Goal: Book appointment/travel/reservation

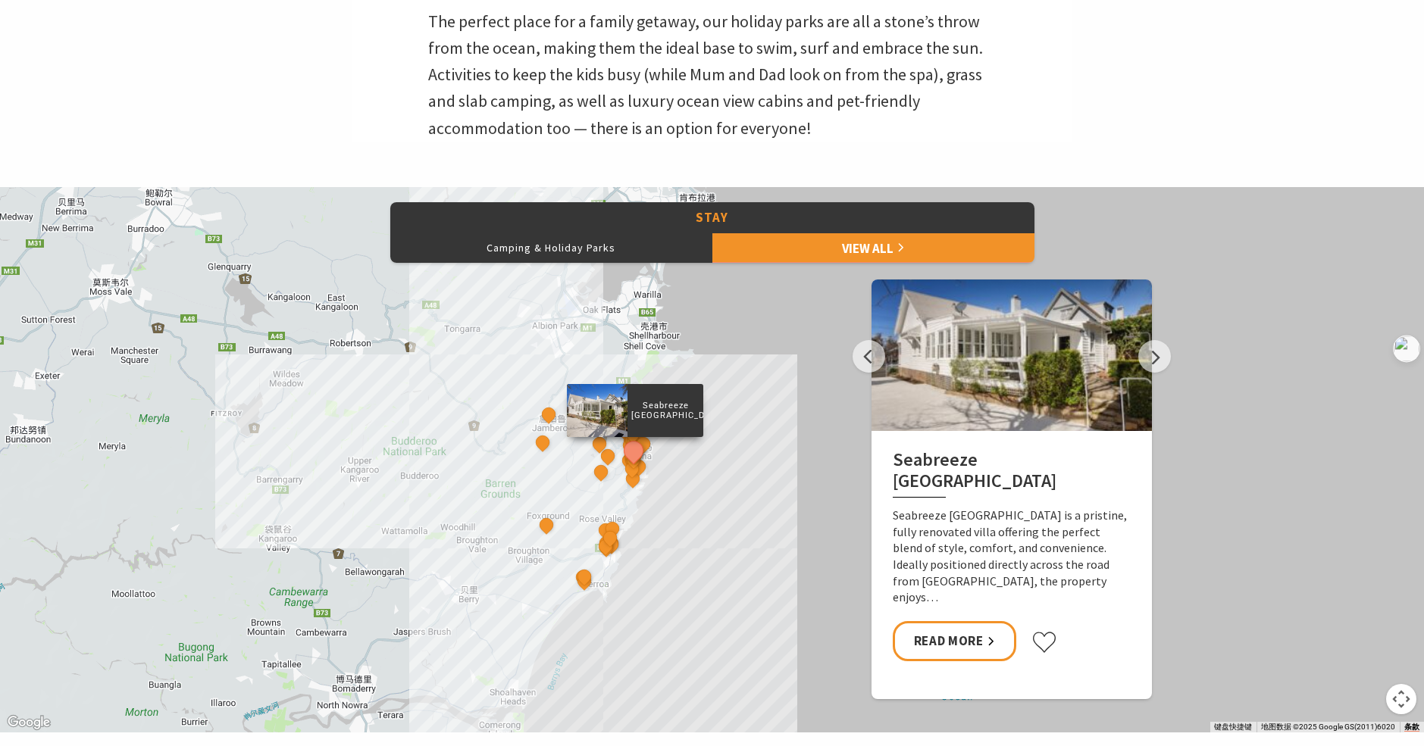
scroll to position [682, 0]
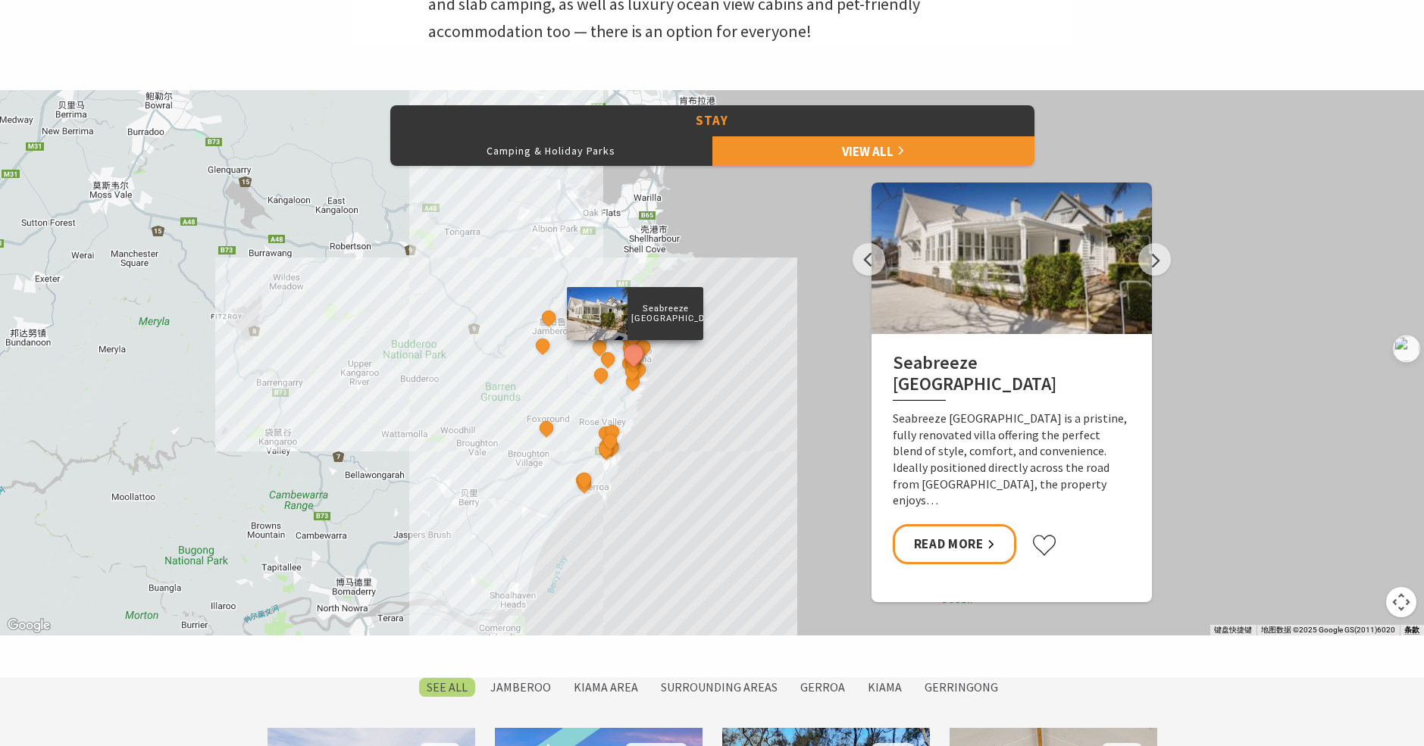
click at [1407, 606] on button "地图镜头控件" at bounding box center [1401, 602] width 30 height 30
click at [1367, 530] on button "放大" at bounding box center [1363, 527] width 30 height 30
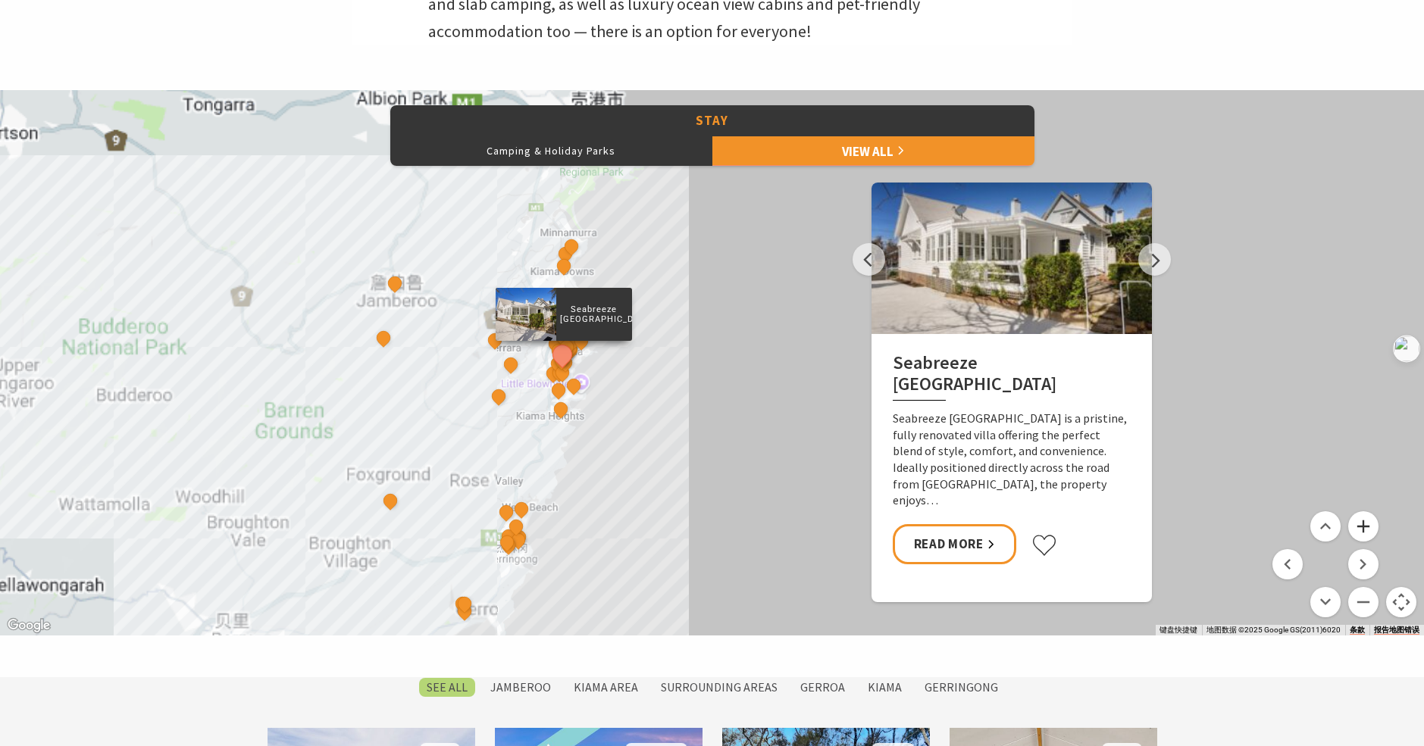
click at [1367, 530] on button "放大" at bounding box center [1363, 527] width 30 height 30
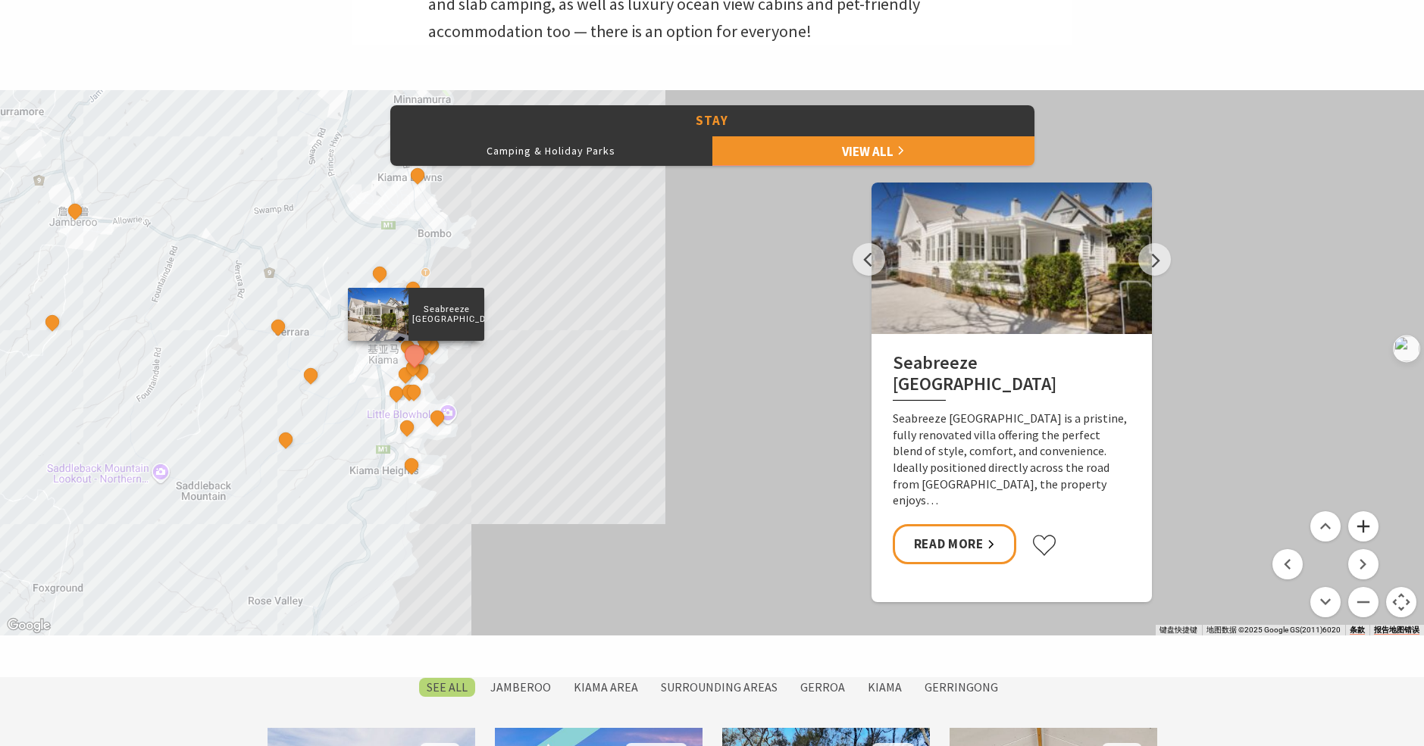
click at [1367, 530] on button "放大" at bounding box center [1363, 527] width 30 height 30
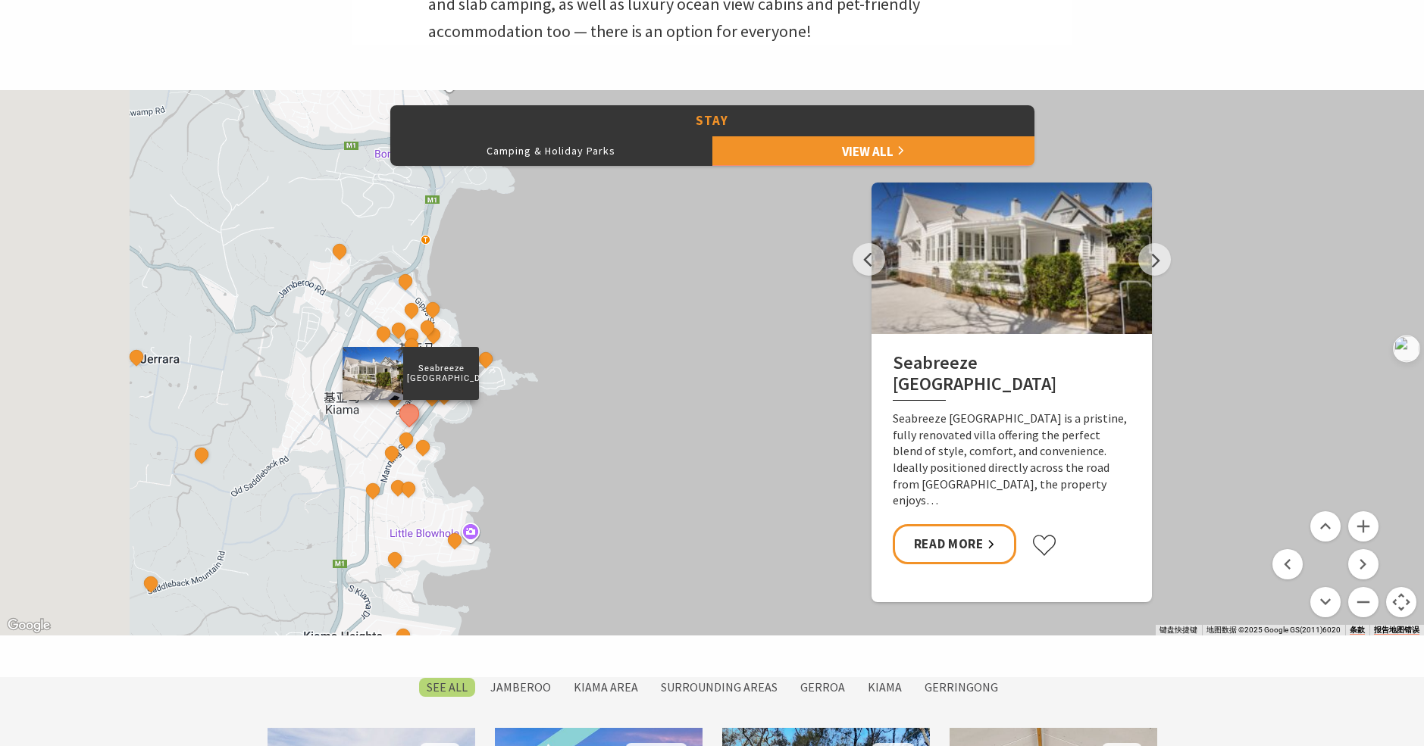
drag, startPoint x: 273, startPoint y: 416, endPoint x: 596, endPoint y: 475, distance: 328.9
click at [596, 475] on div "Seabreeze Luxury Beach House The Sebel Kiama Seaside Escape 1 Bellevue Boutique…" at bounding box center [712, 363] width 1424 height 546
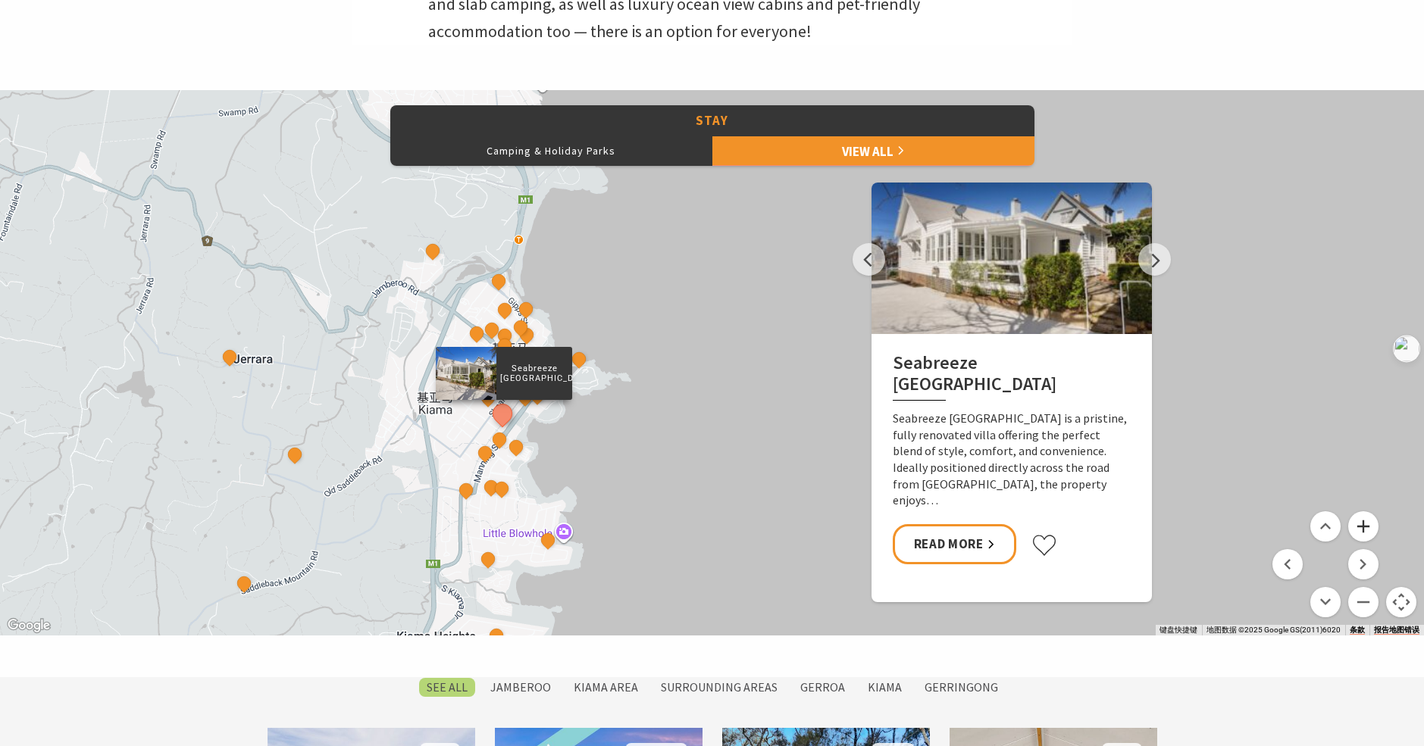
click at [1372, 528] on button "放大" at bounding box center [1363, 527] width 30 height 30
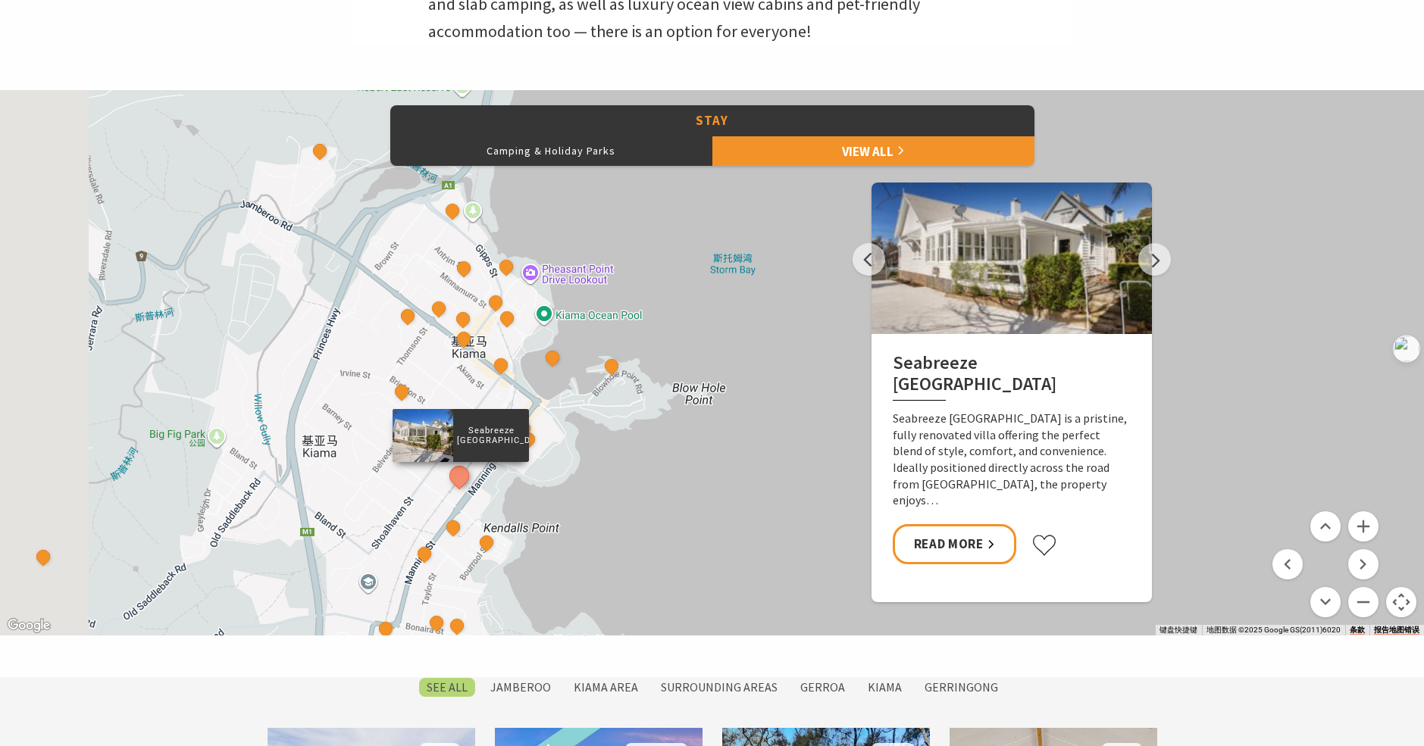
drag, startPoint x: 442, startPoint y: 478, endPoint x: 604, endPoint y: 480, distance: 162.2
click at [604, 480] on div "Seabreeze Luxury Beach House The Sebel Kiama Seaside Escape 1 Bellevue Boutique…" at bounding box center [712, 363] width 1424 height 546
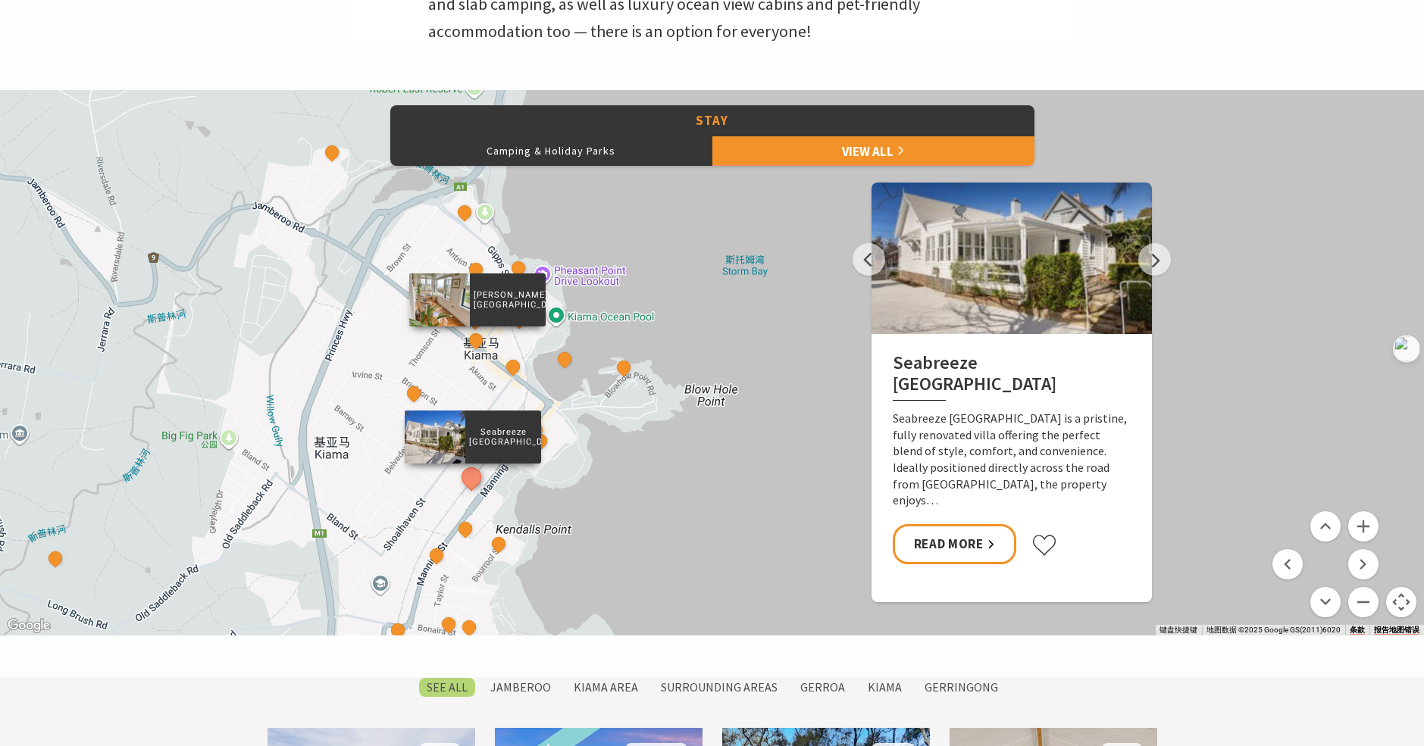
click at [472, 353] on div "Allwood Harbour Cottage" at bounding box center [476, 341] width 23 height 23
click at [477, 352] on div "Allwood Harbour Cottage" at bounding box center [476, 341] width 23 height 23
click at [474, 345] on button "See detail about Allwood Harbour Cottage" at bounding box center [476, 341] width 28 height 28
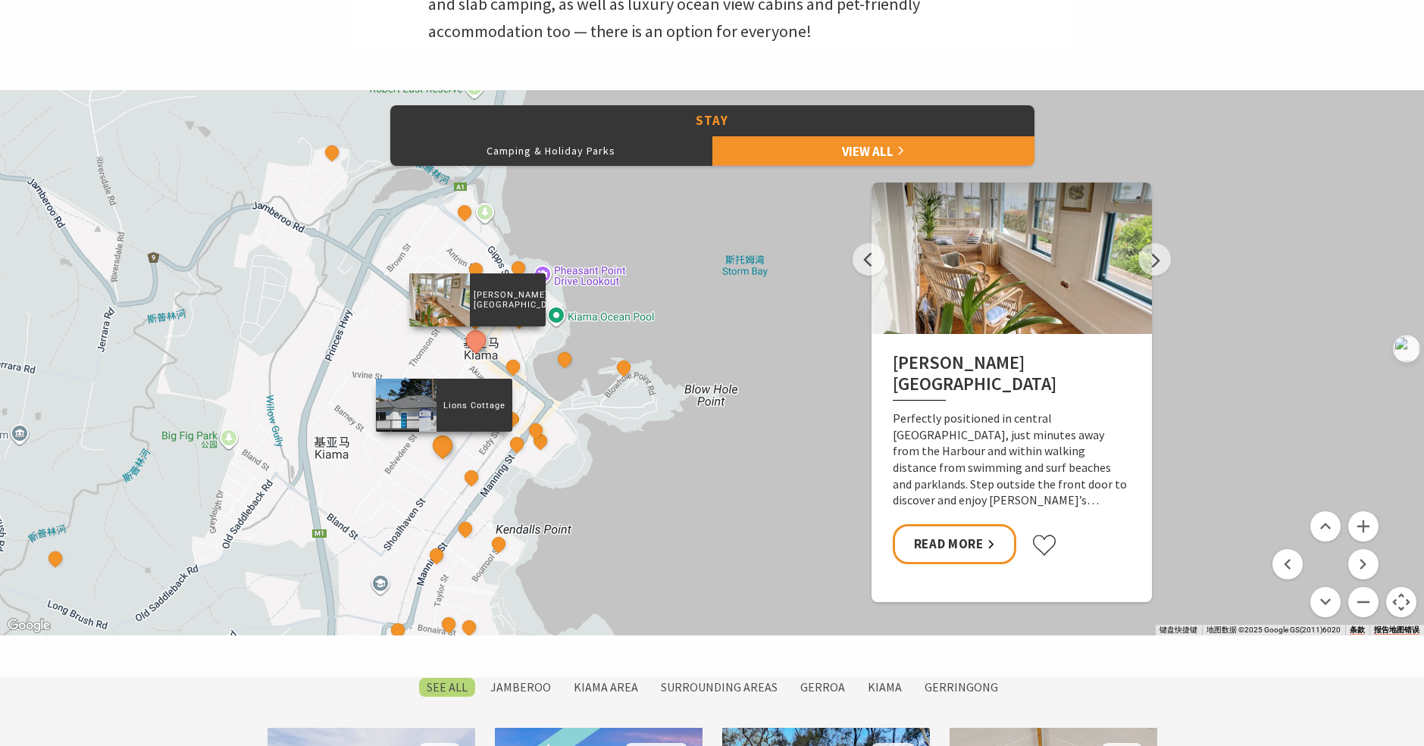
click at [437, 449] on button "See detail about Lions Cottage" at bounding box center [442, 446] width 28 height 28
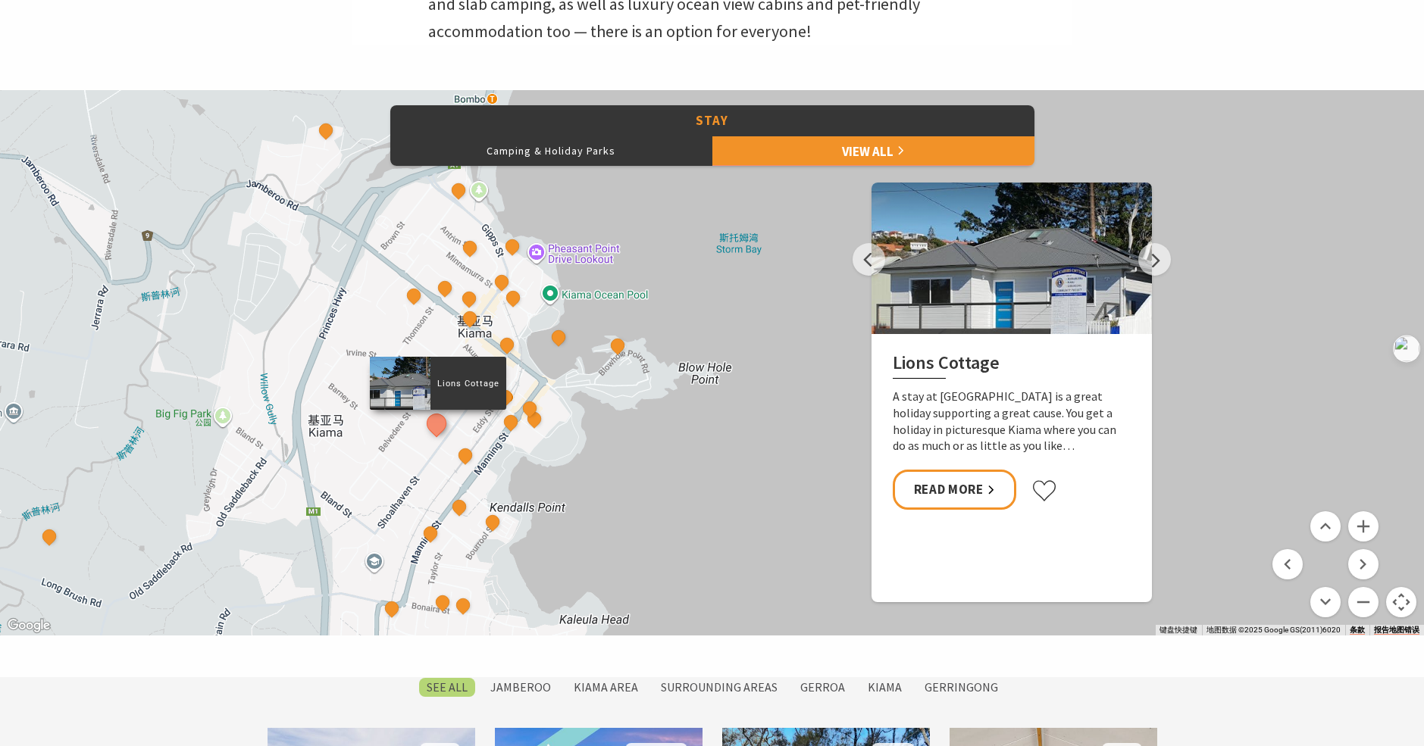
drag, startPoint x: 384, startPoint y: 364, endPoint x: 377, endPoint y: 330, distance: 34.8
click at [377, 330] on div "Seabreeze Luxury Beach House The Sebel Kiama Seaside Escape 1 Bellevue Boutique…" at bounding box center [712, 363] width 1424 height 546
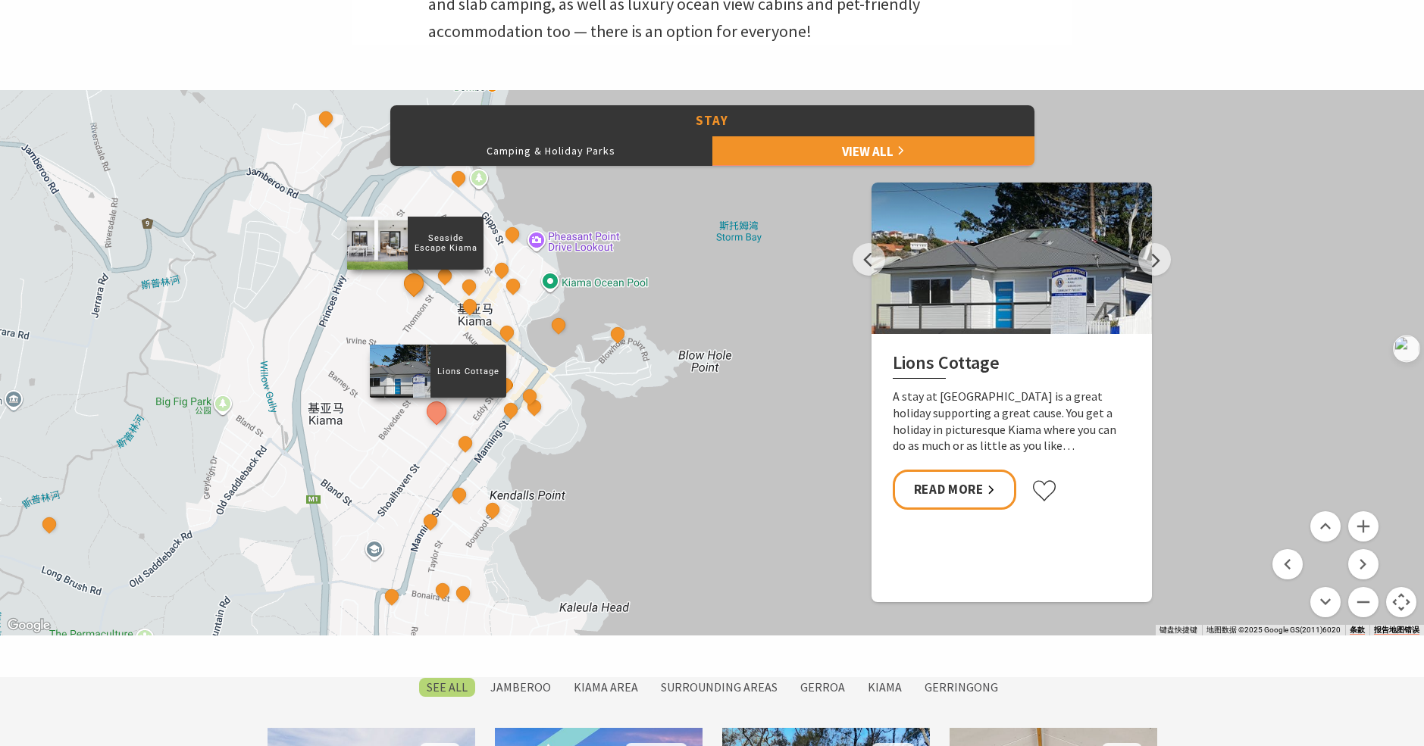
click at [415, 286] on button "See detail about Seaside Escape Kiama" at bounding box center [413, 283] width 28 height 28
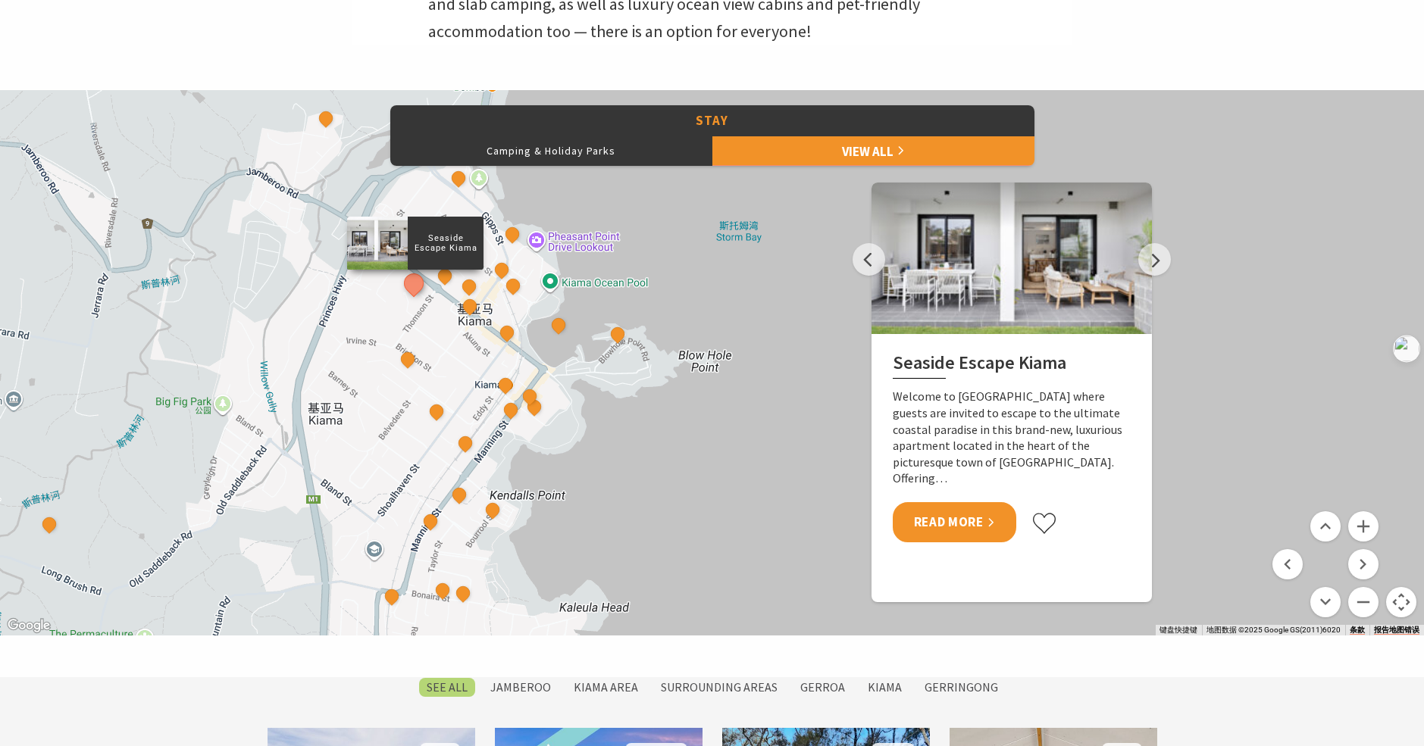
click at [938, 506] on link "Read More" at bounding box center [955, 522] width 124 height 40
click at [615, 158] on button "Camping & Holiday Parks" at bounding box center [551, 151] width 322 height 30
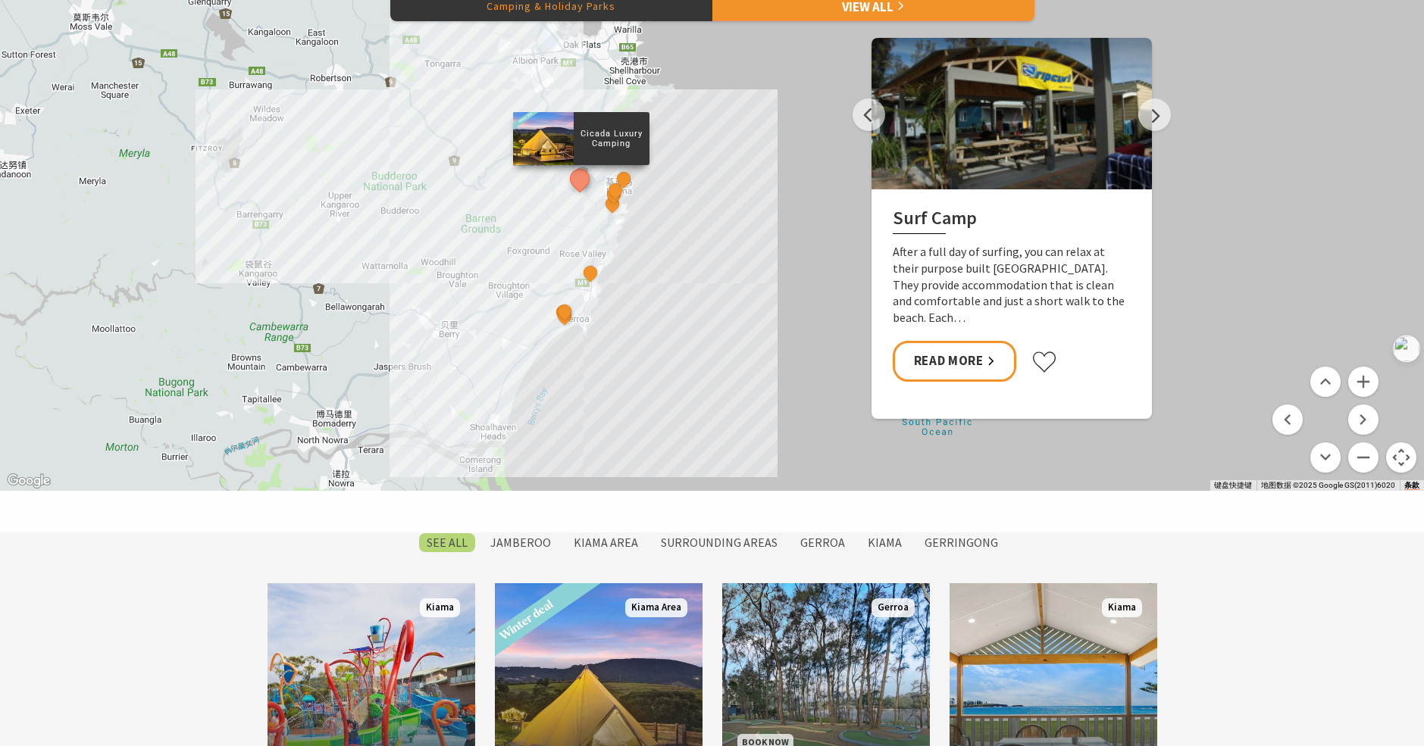
scroll to position [834, 0]
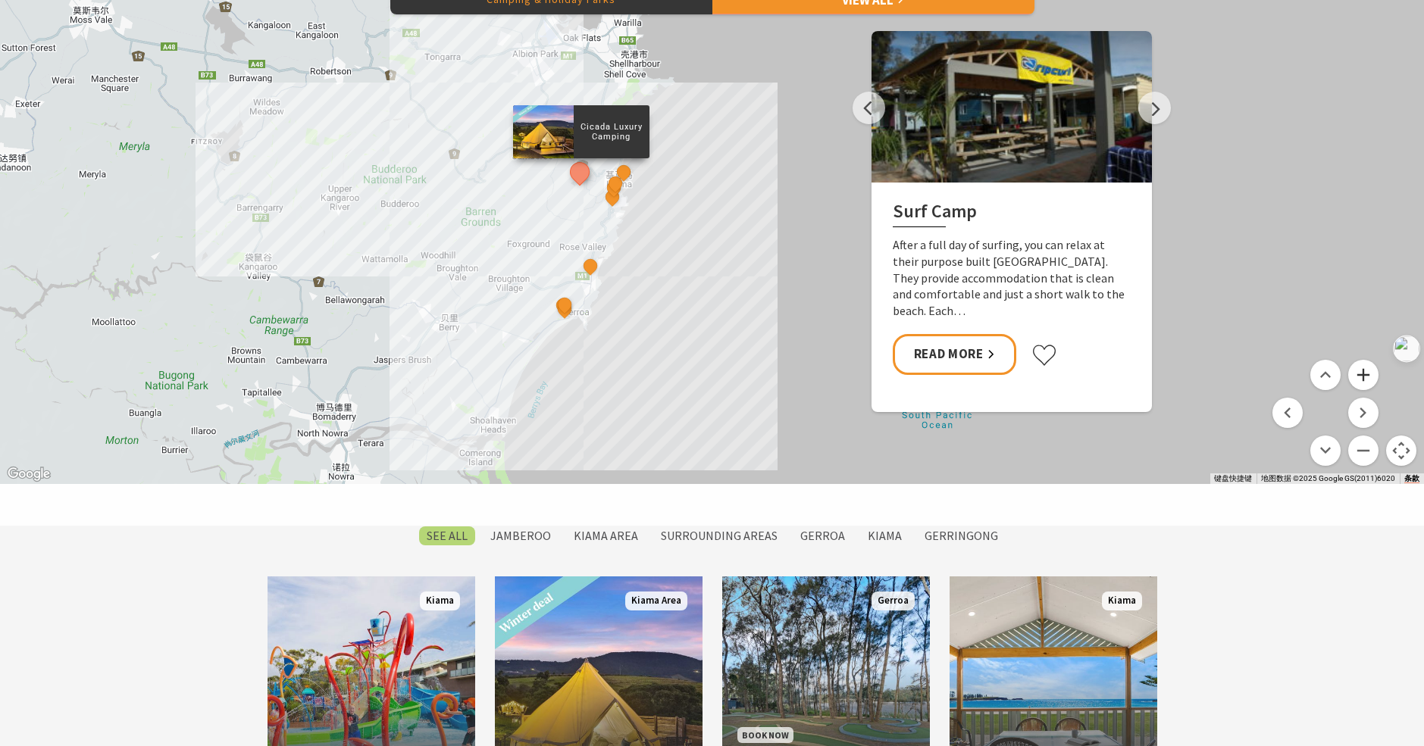
click at [1366, 370] on button "放大" at bounding box center [1363, 375] width 30 height 30
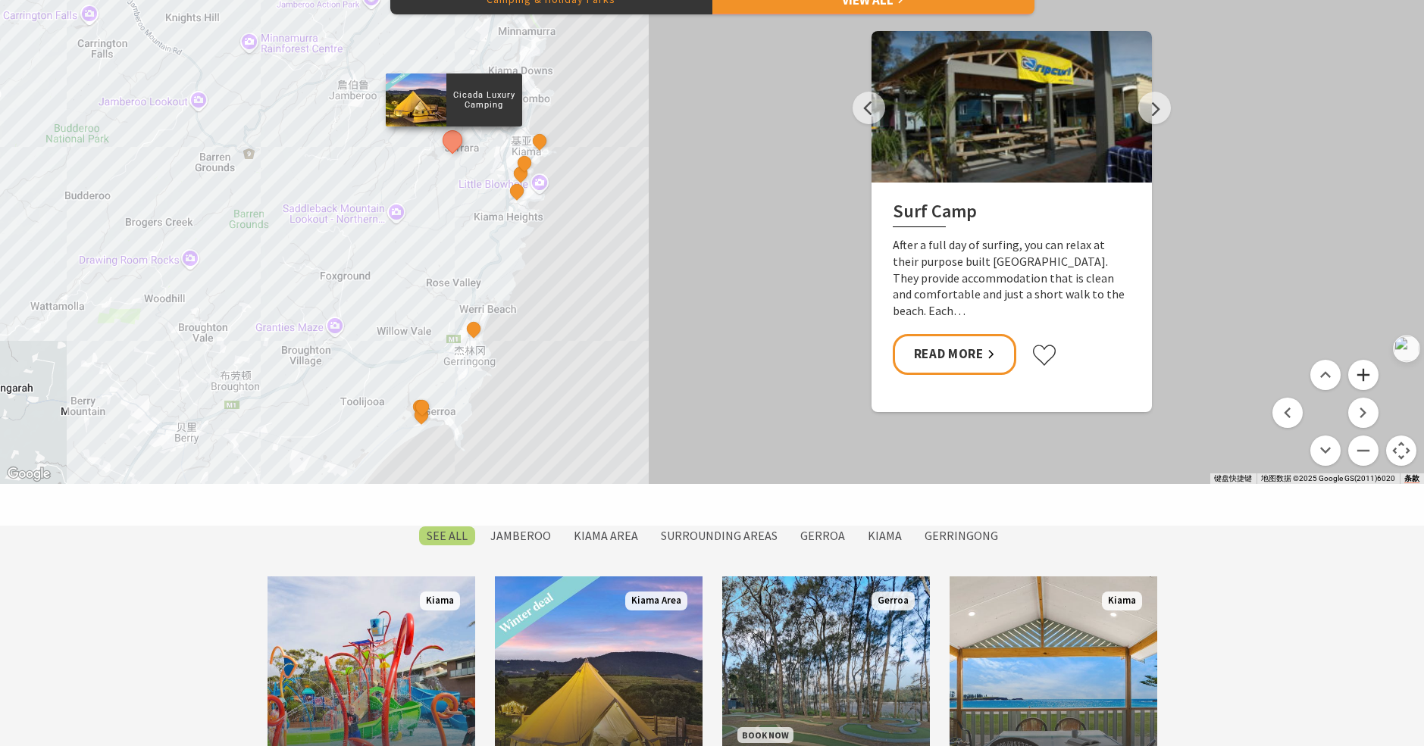
click at [1367, 371] on button "放大" at bounding box center [1363, 375] width 30 height 30
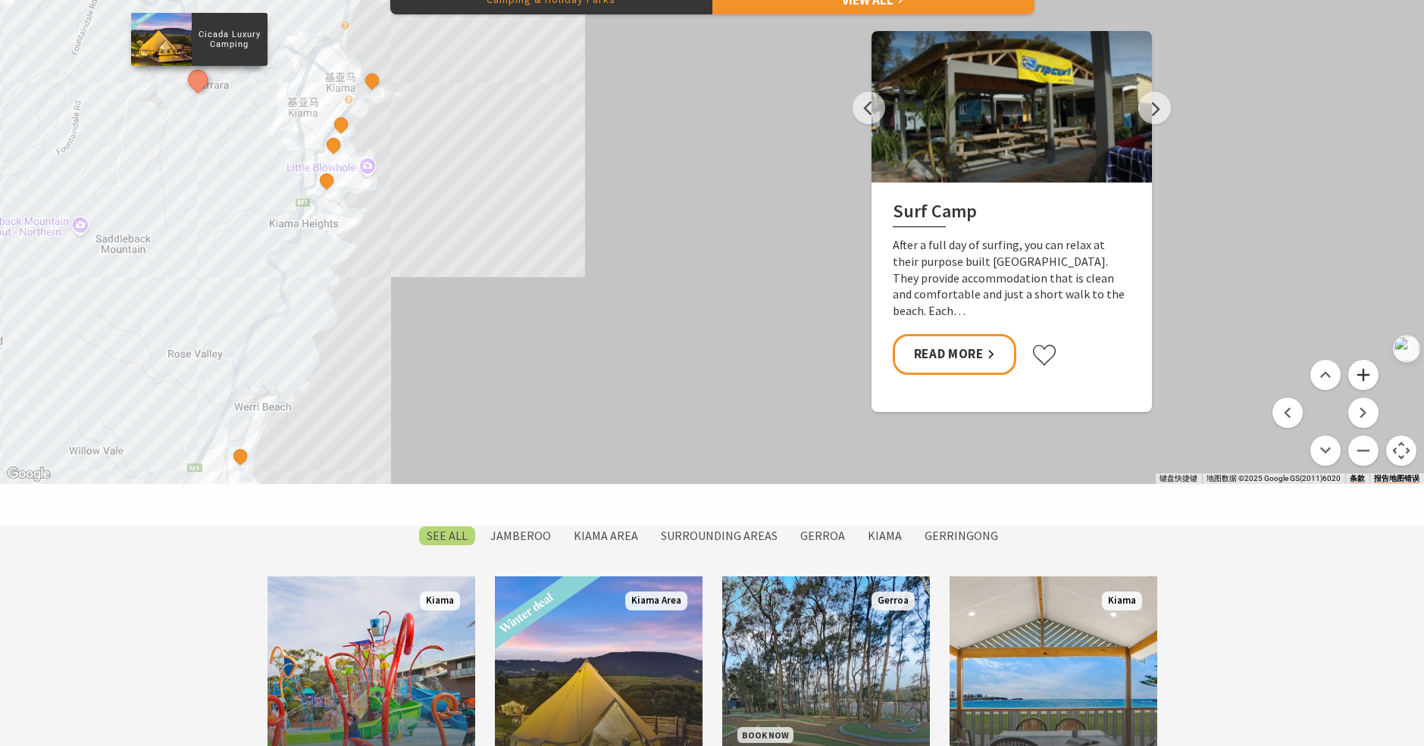
click at [1367, 371] on button "放大" at bounding box center [1363, 375] width 30 height 30
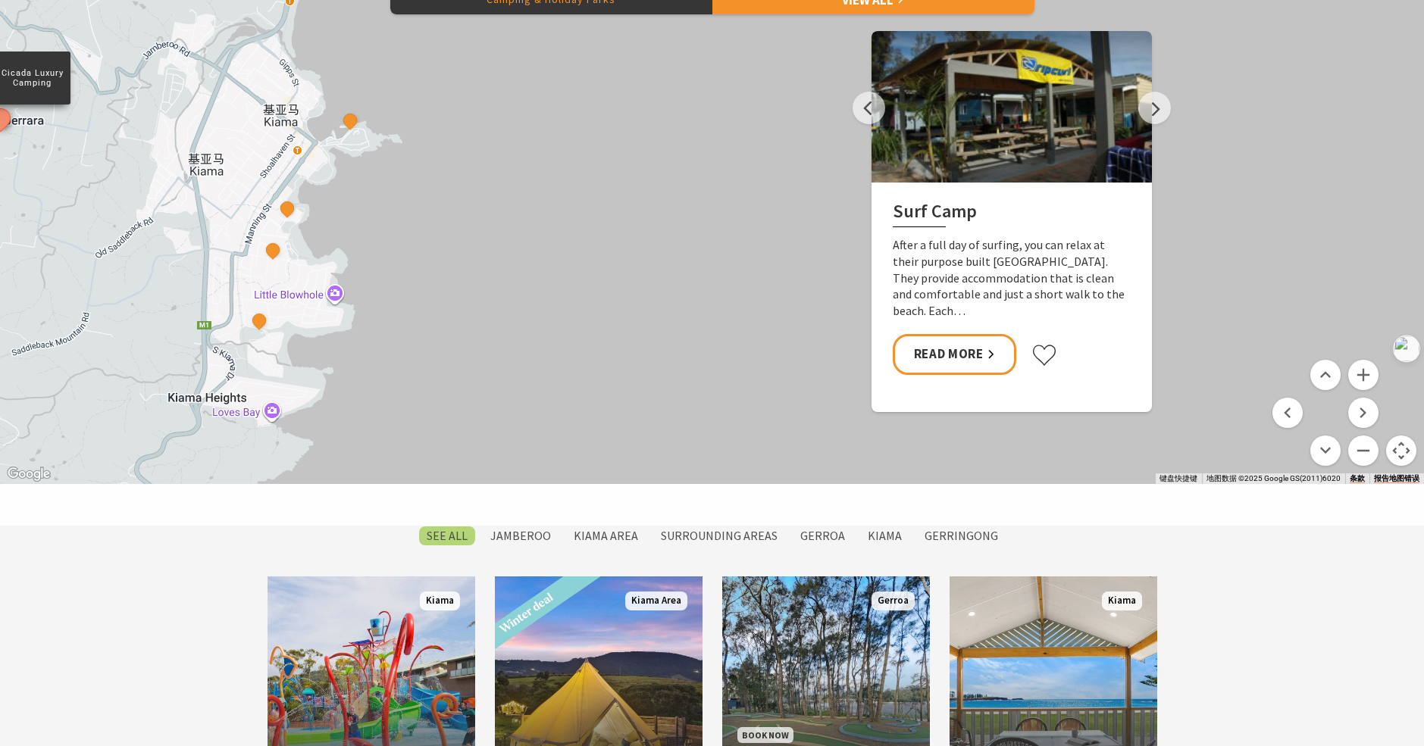
drag, startPoint x: 309, startPoint y: 210, endPoint x: 565, endPoint y: 331, distance: 283.4
click at [621, 374] on div "Cicada Luxury Camping Surf Camp BIG4 Easts Beach Holiday Park Kendalls Beach Ho…" at bounding box center [712, 212] width 1424 height 546
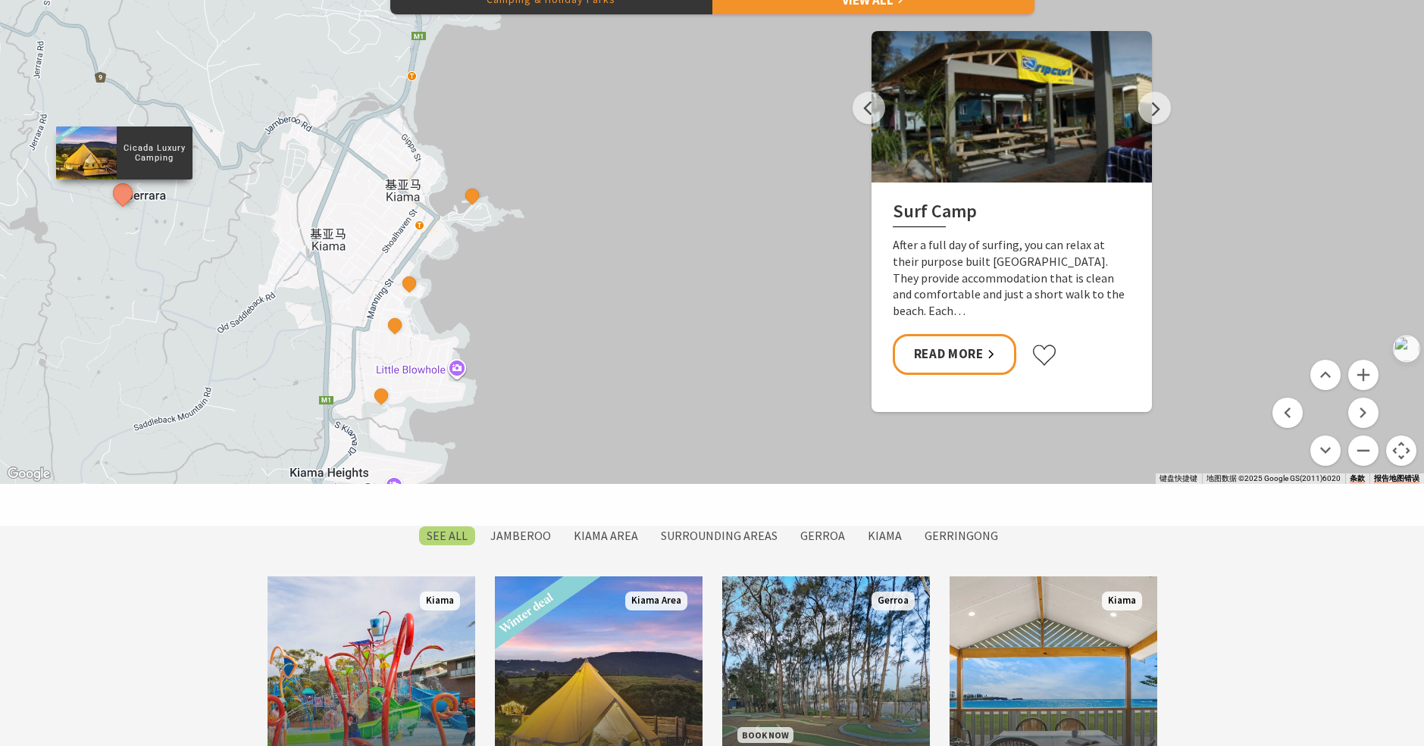
drag, startPoint x: 486, startPoint y: 301, endPoint x: 693, endPoint y: 399, distance: 229.8
click at [693, 399] on div "Cicada Luxury Camping Surf Camp BIG4 Easts Beach Holiday Park Kendalls Beach Ho…" at bounding box center [712, 212] width 1424 height 546
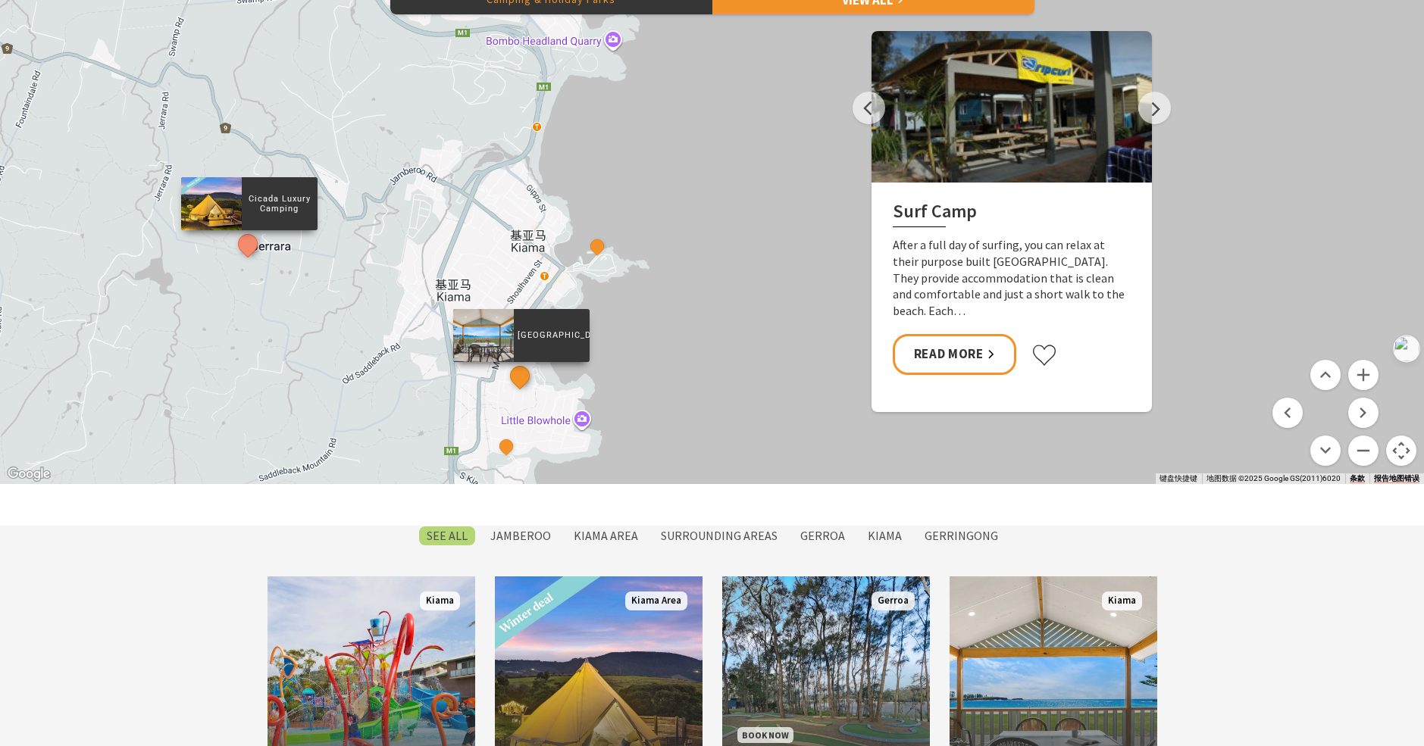
click at [520, 377] on button "See detail about Kendalls Beach Holiday Park" at bounding box center [519, 375] width 28 height 28
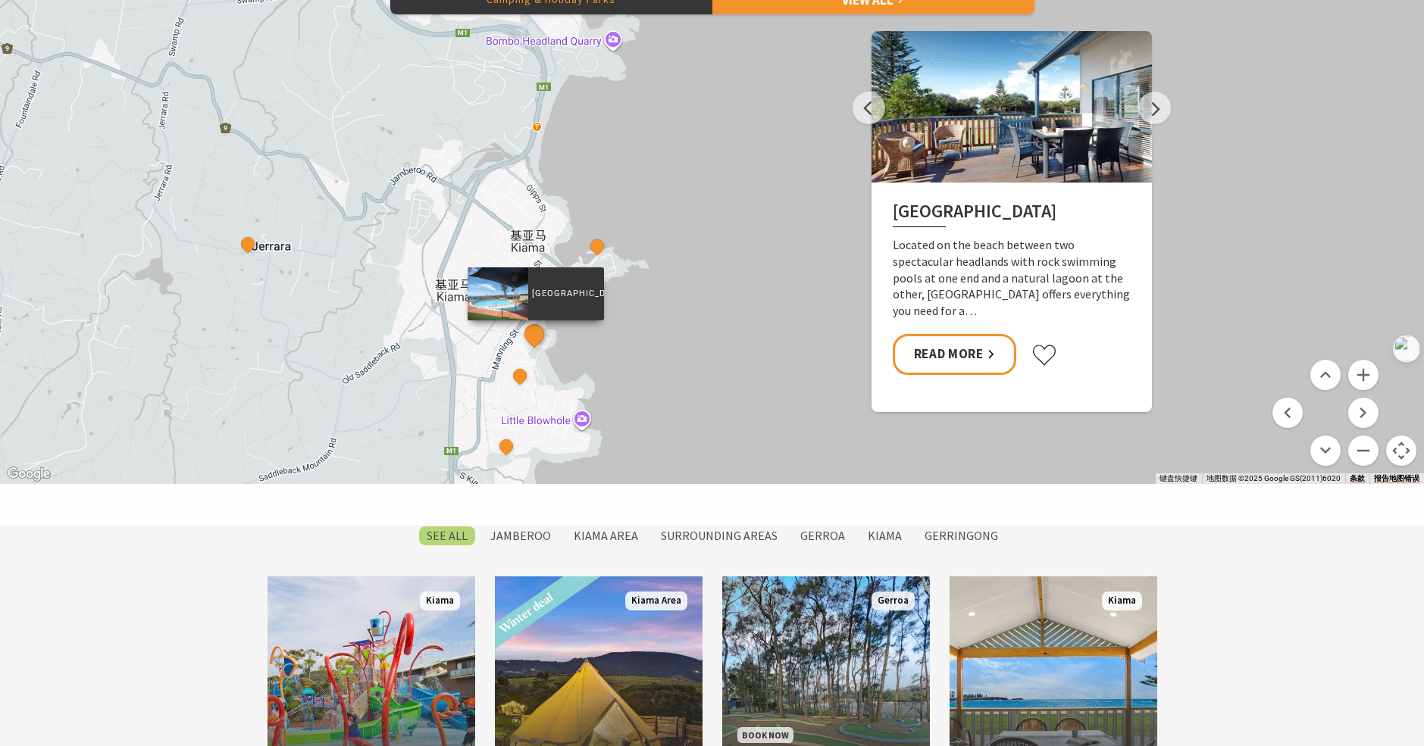
click at [534, 335] on button "See detail about Surf Beach Holiday Park" at bounding box center [534, 334] width 28 height 28
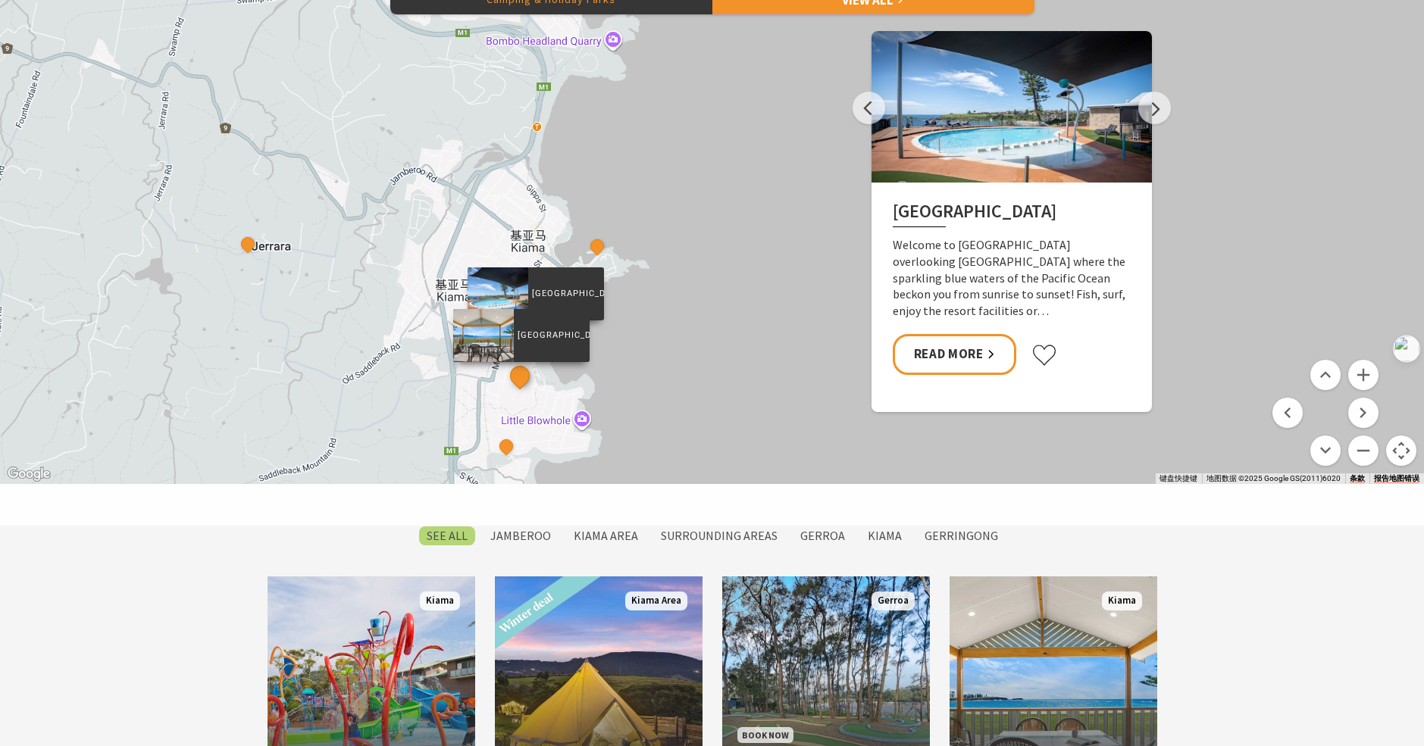
click at [524, 377] on button "See detail about Kendalls Beach Holiday Park" at bounding box center [519, 375] width 28 height 28
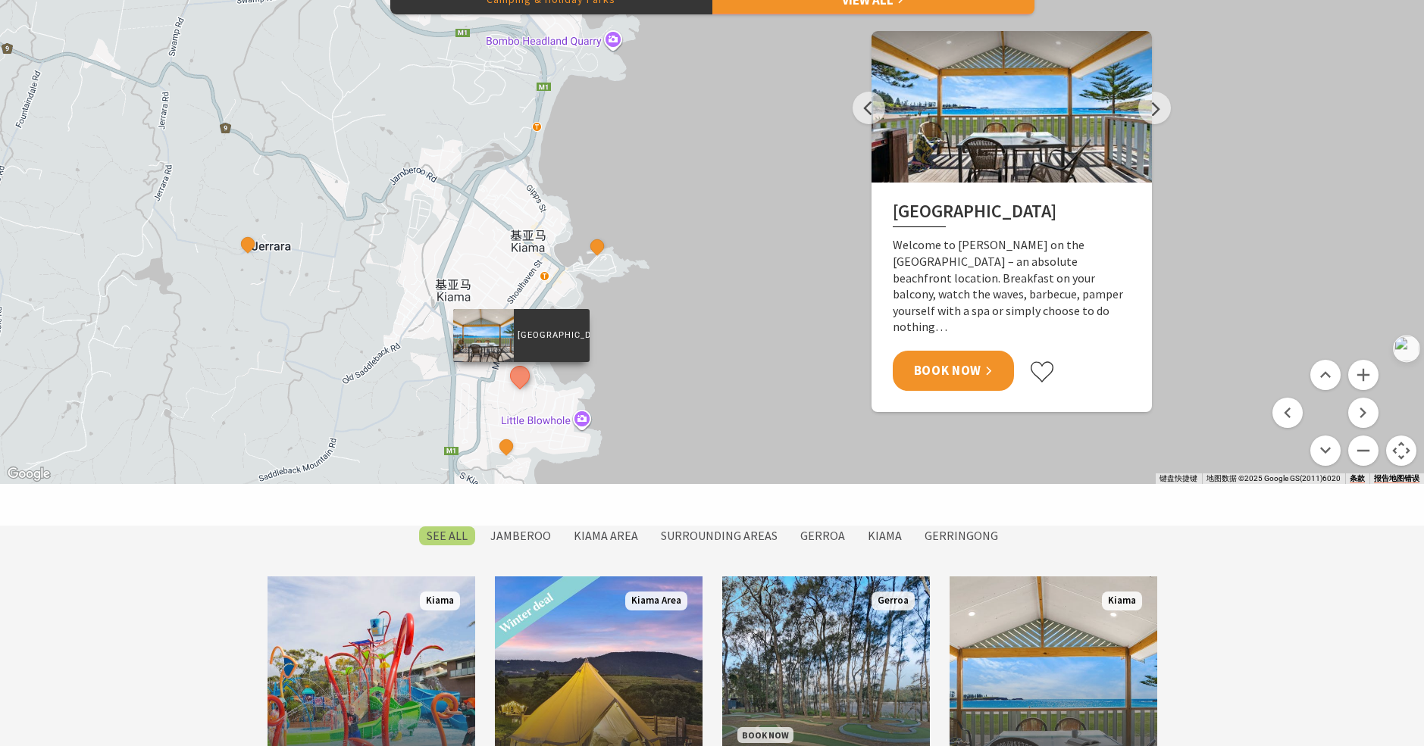
click at [982, 351] on link "Book Now" at bounding box center [954, 371] width 122 height 40
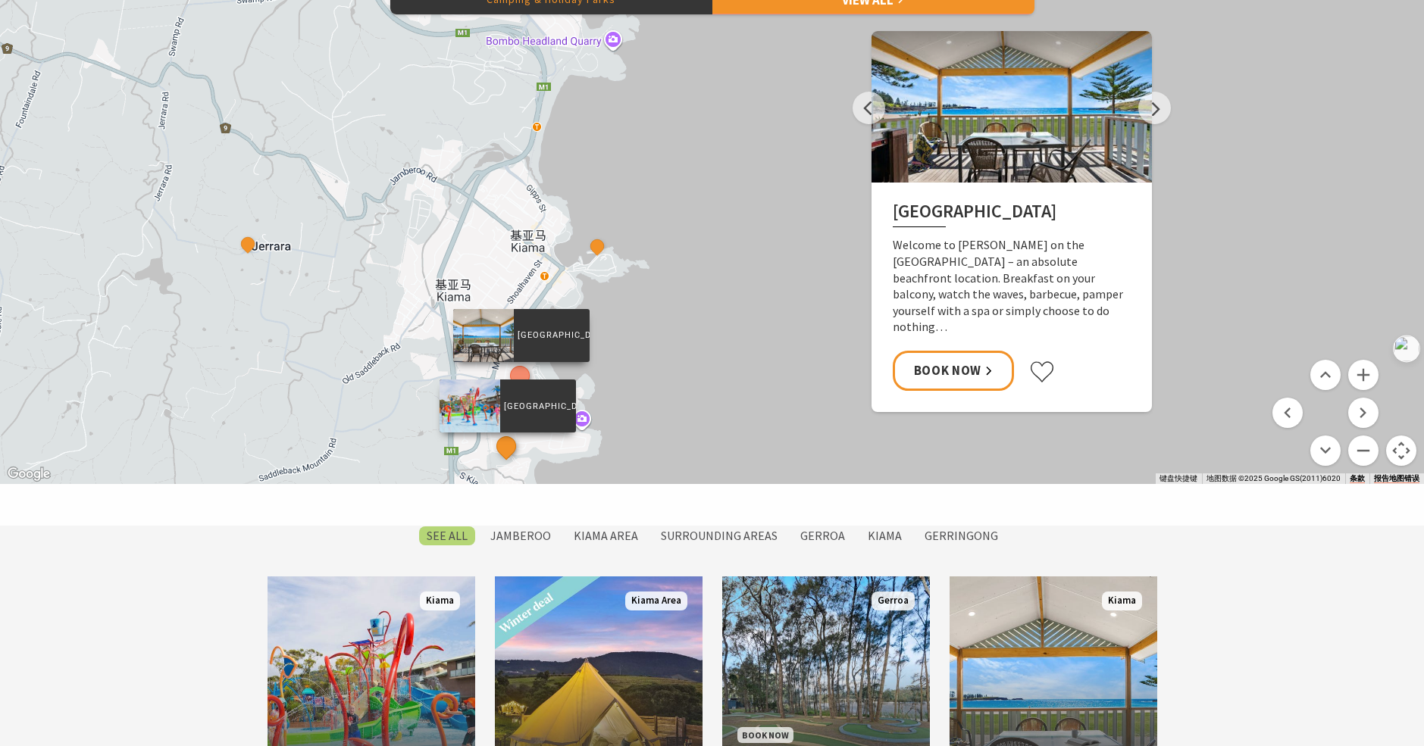
click at [503, 448] on button "See detail about BIG4 Easts Beach Holiday Park" at bounding box center [506, 447] width 28 height 28
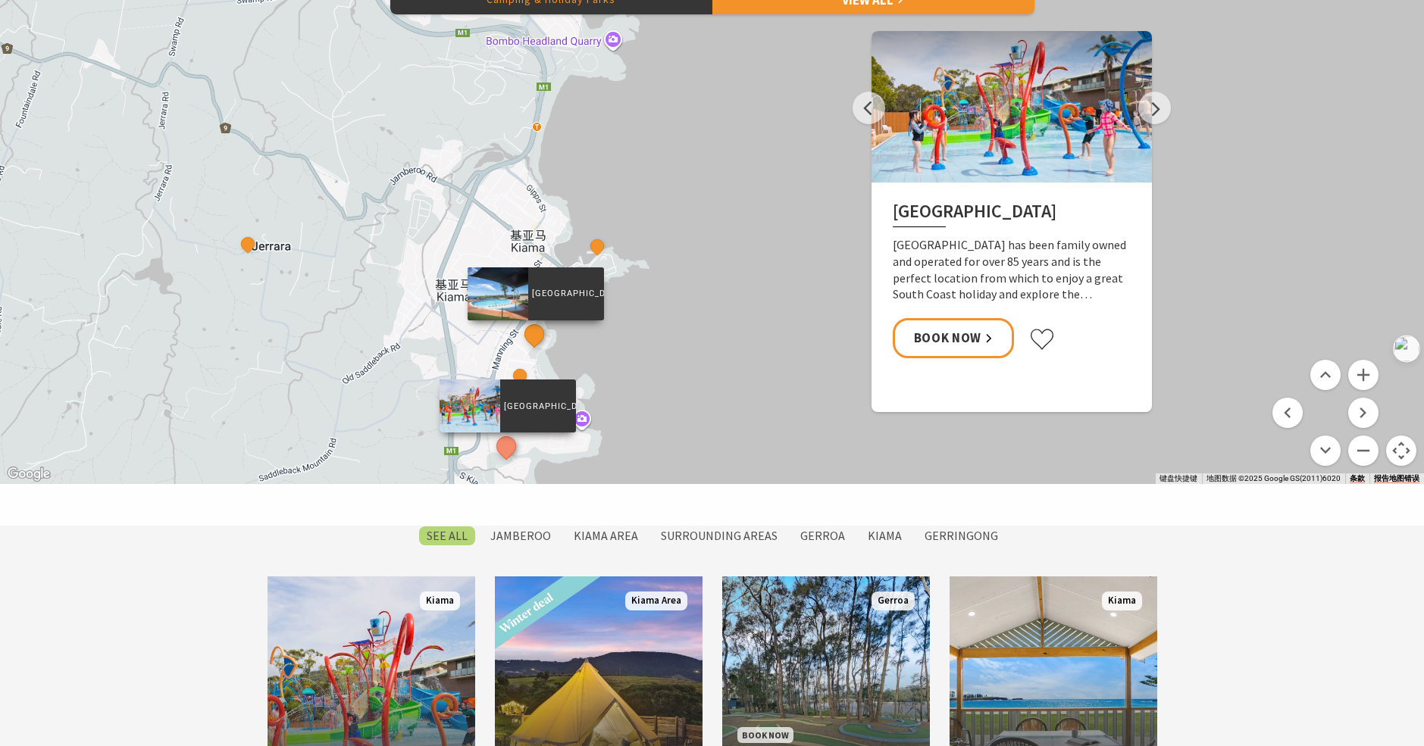
click at [534, 330] on button "See detail about Surf Beach Holiday Park" at bounding box center [534, 334] width 28 height 28
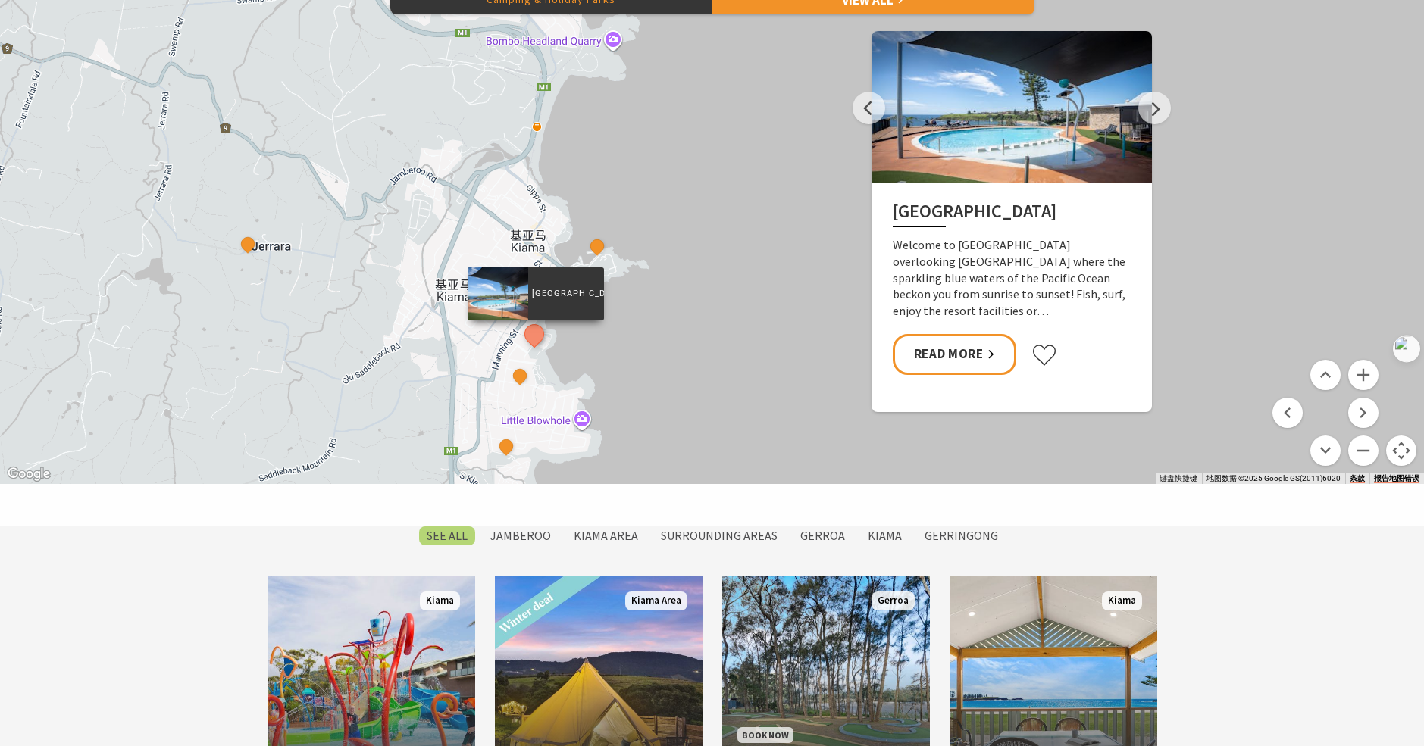
click at [556, 295] on p "[GEOGRAPHIC_DATA]" at bounding box center [566, 293] width 76 height 14
click at [930, 351] on link "Read More" at bounding box center [955, 354] width 124 height 40
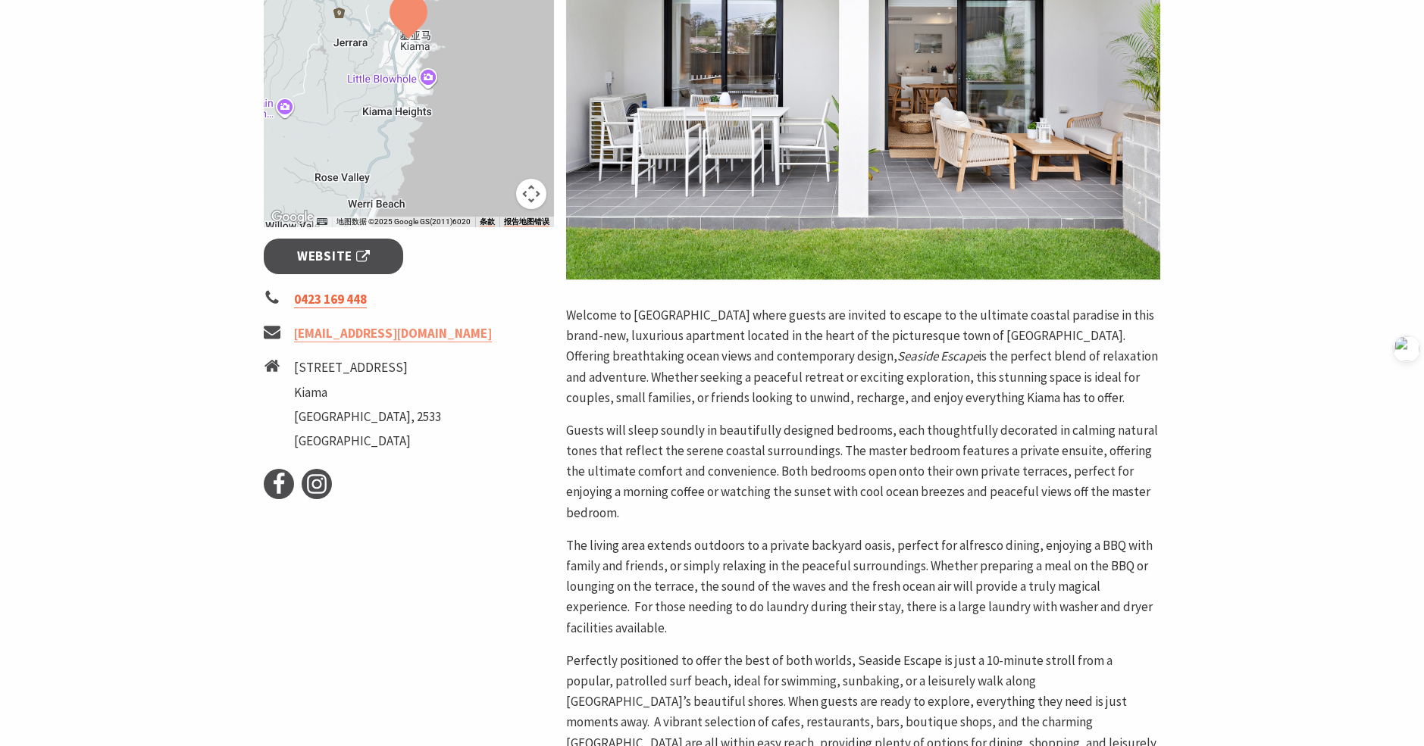
scroll to position [379, 0]
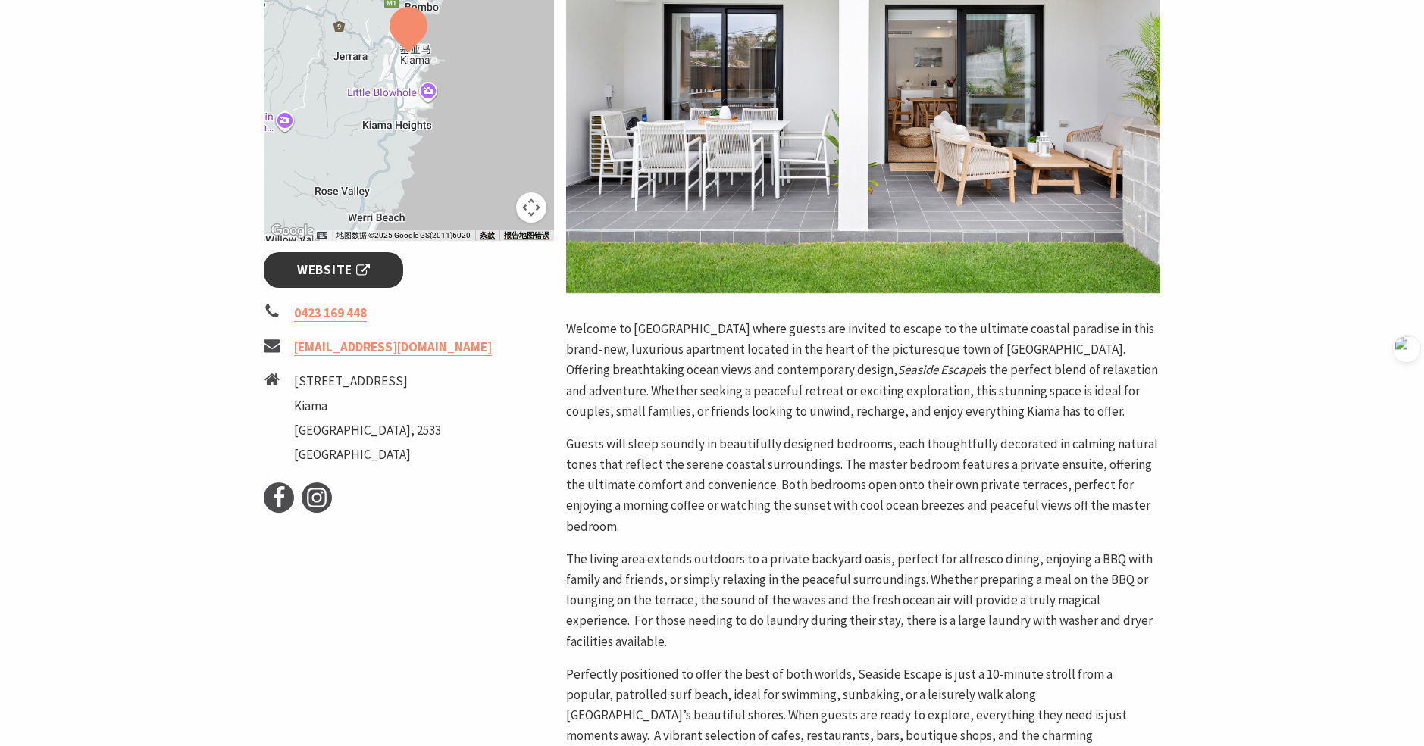
click at [331, 272] on span "Website" at bounding box center [333, 270] width 73 height 20
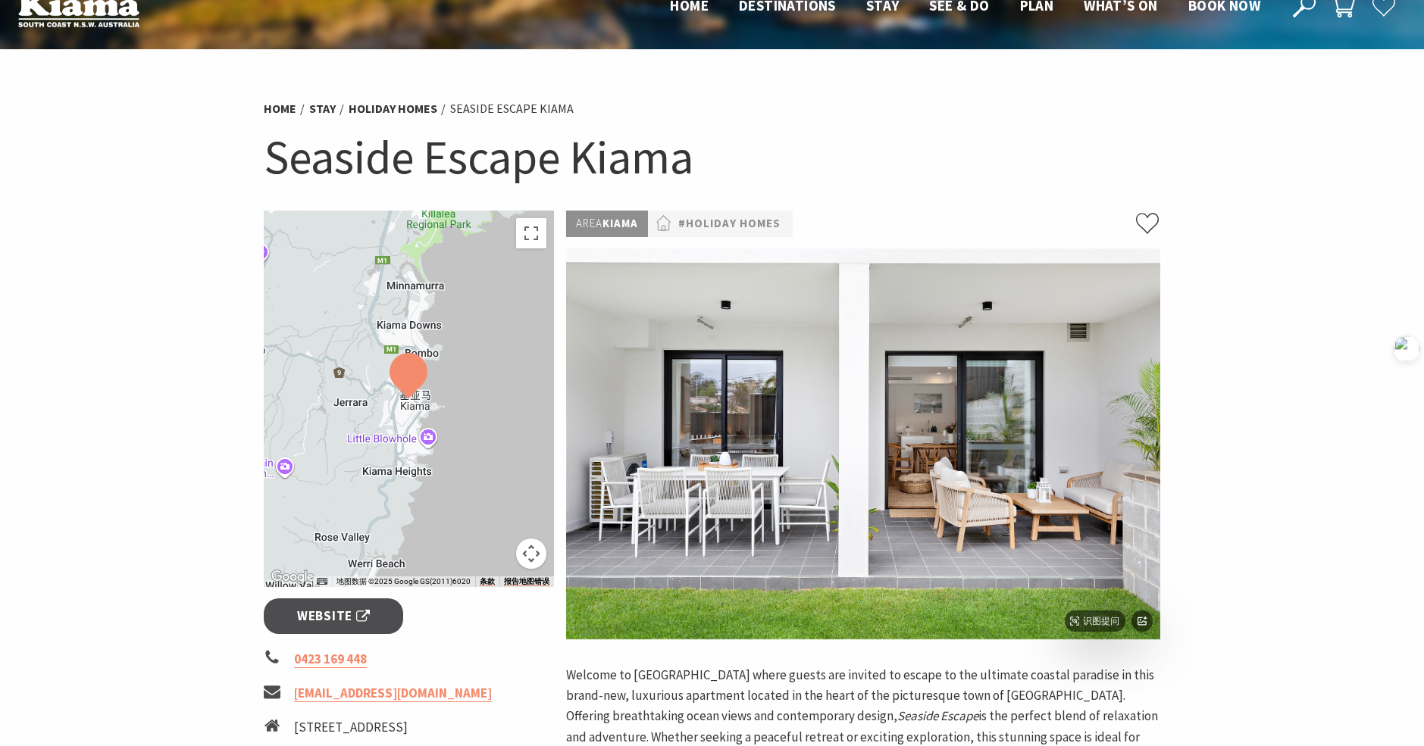
scroll to position [0, 0]
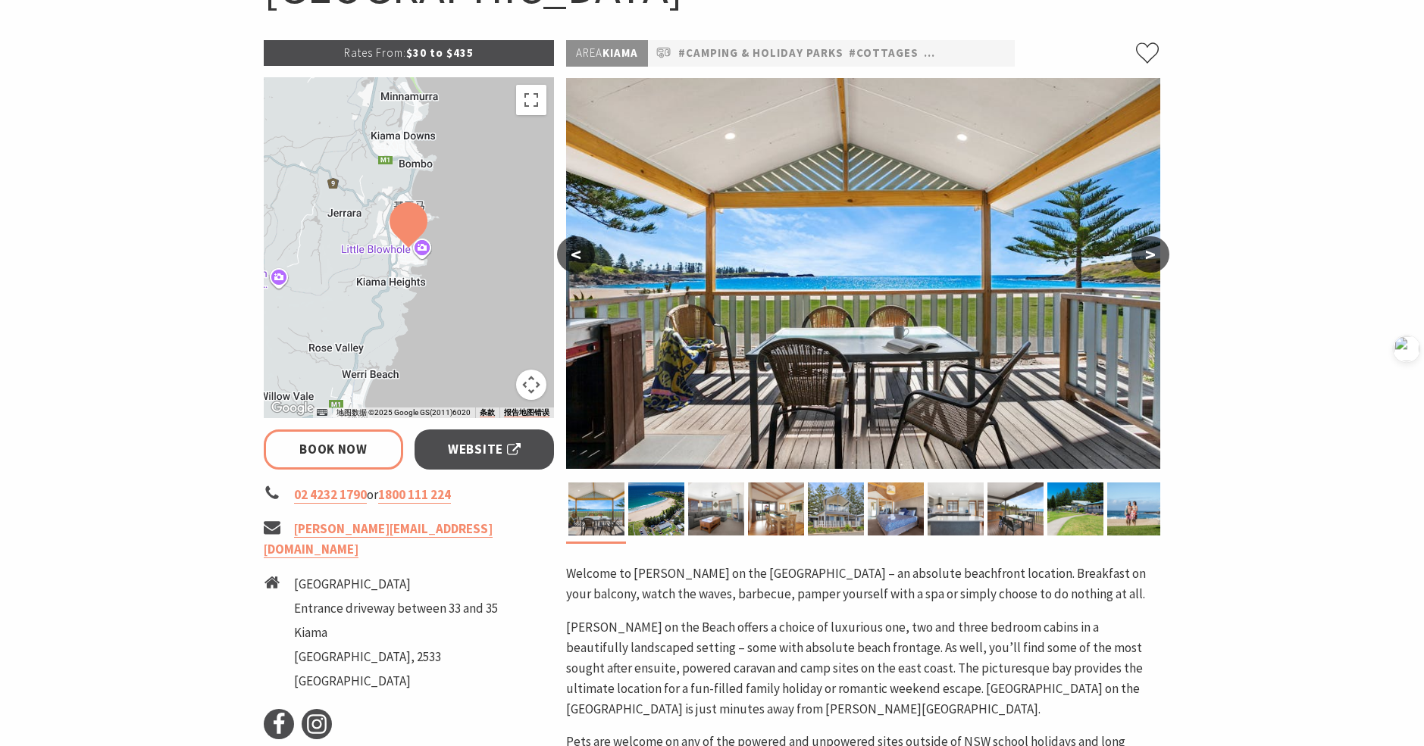
select select "3"
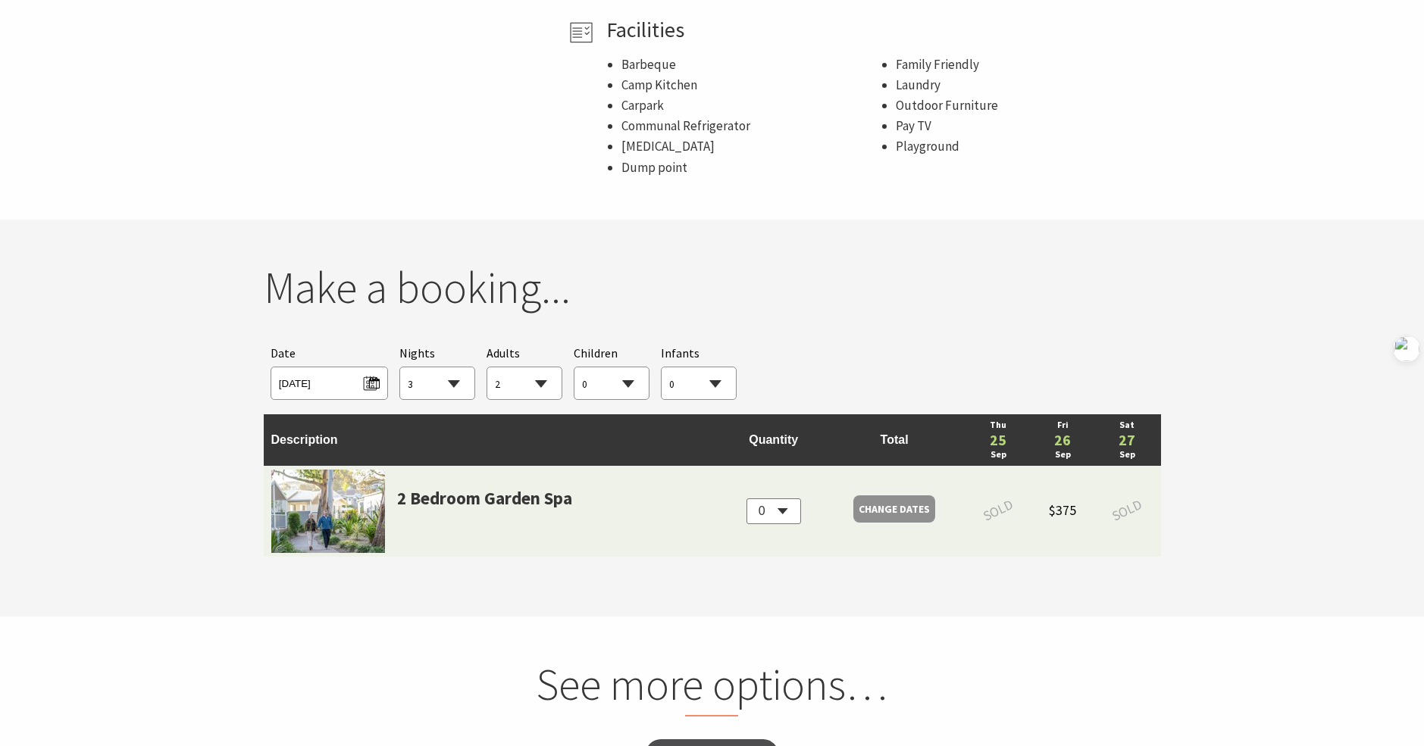
scroll to position [1213, 0]
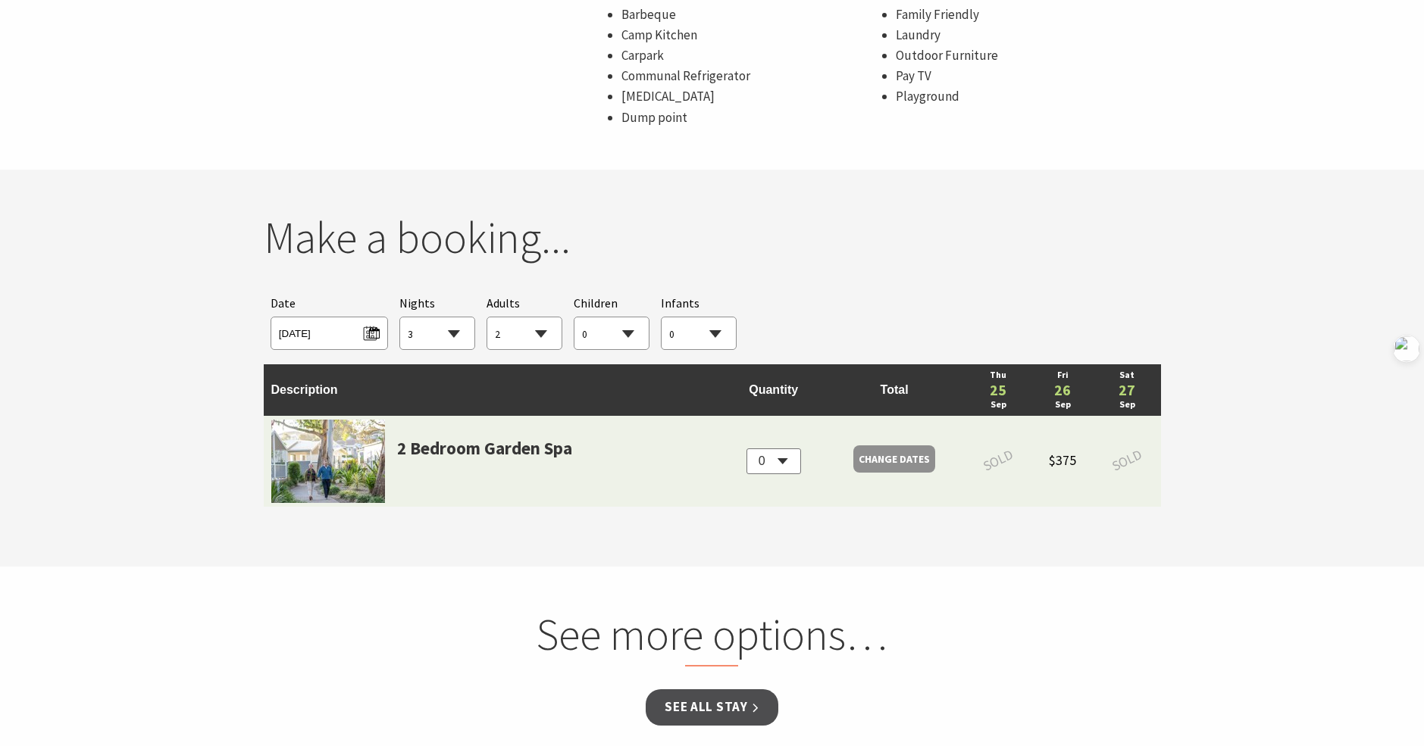
click at [546, 336] on select "0 1 2 3 4 5 6 7 8 9 10 11 12 13 14 15 16 17 18 19 20 21 22 23 24 25 26 27 28 29…" at bounding box center [524, 334] width 74 height 33
select select "1"
click at [487, 318] on select "0 1 2 3 4 5 6 7 8 9 10 11 12 13 14 15 16 17 18 19 20 21 22 23 24 25 26 27 28 29…" at bounding box center [524, 334] width 74 height 33
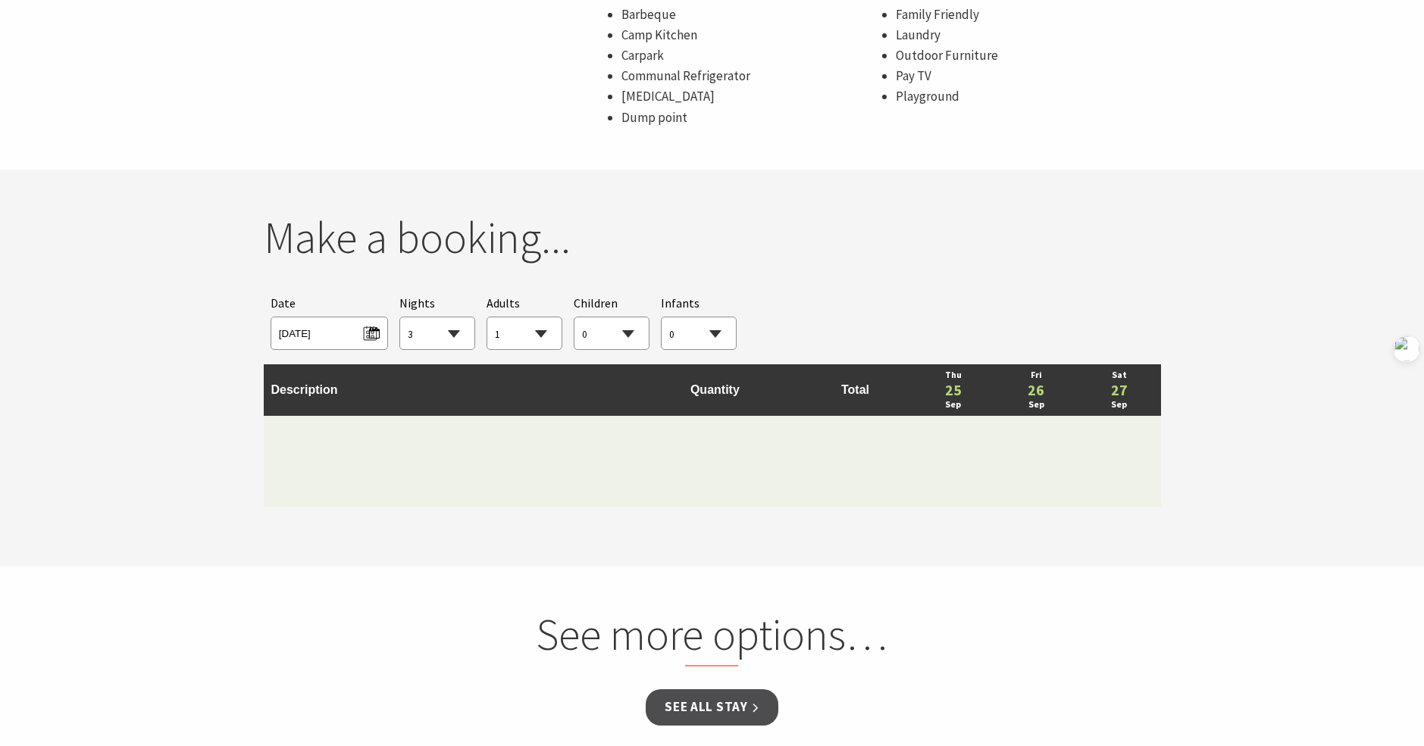
click at [454, 330] on select "1 2 3 4 5 6 7 8 9 10 11 12 13 14 15 16 17 18 19 20 21 22 23 24 25 26 27 28 29 30" at bounding box center [437, 334] width 74 height 33
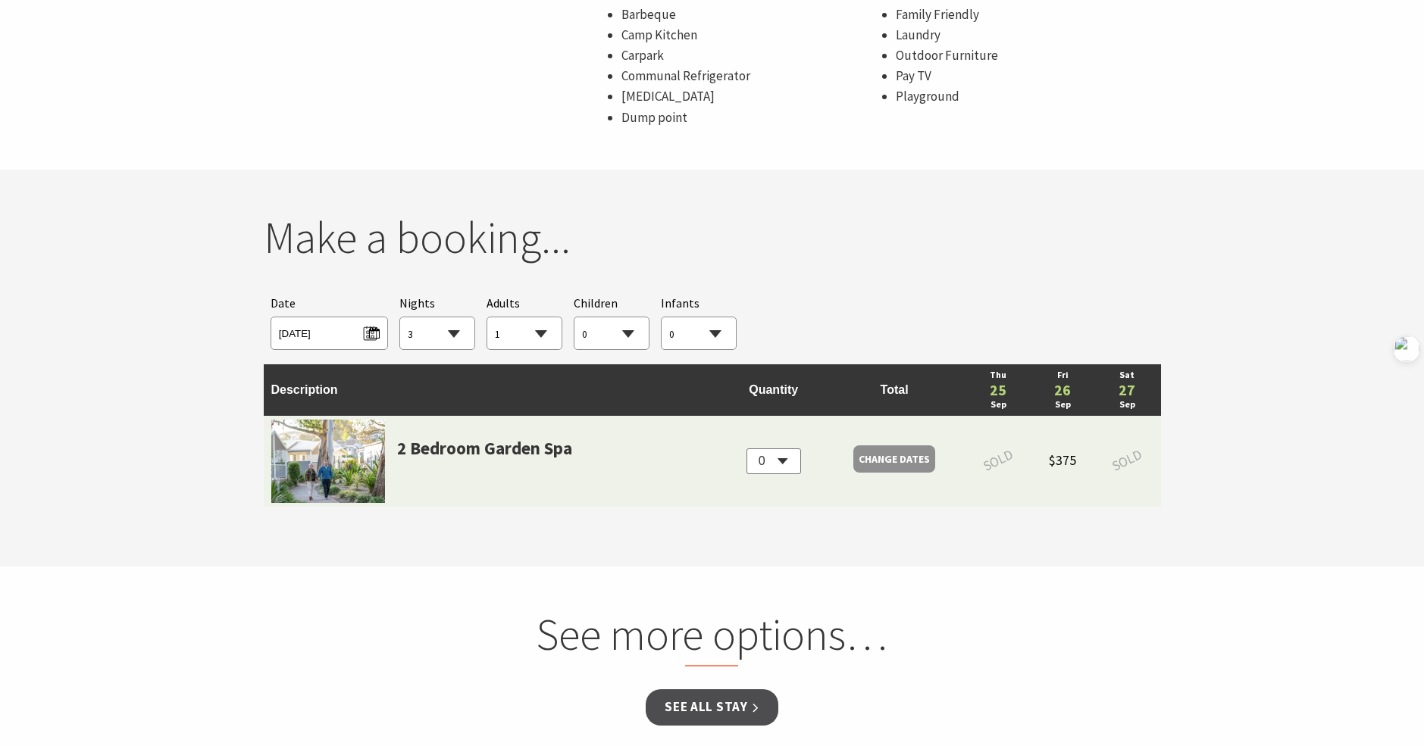
select select "1"
click at [400, 318] on select "1 2 3 4 5 6 7 8 9 10 11 12 13 14 15 16 17 18 19 20 21 22 23 24 25 26 27 28 29 30" at bounding box center [437, 334] width 74 height 33
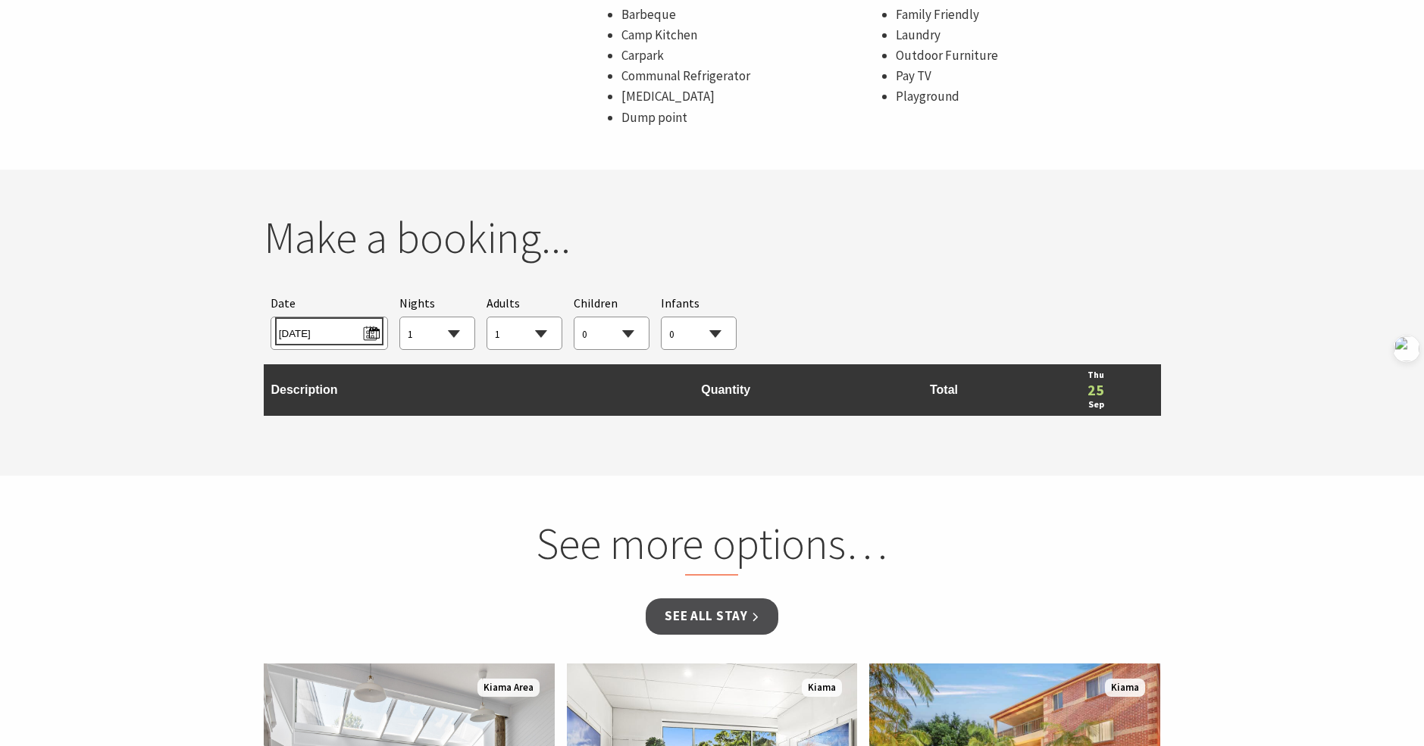
click at [371, 330] on span "Thu 25/09/2025" at bounding box center [329, 331] width 101 height 20
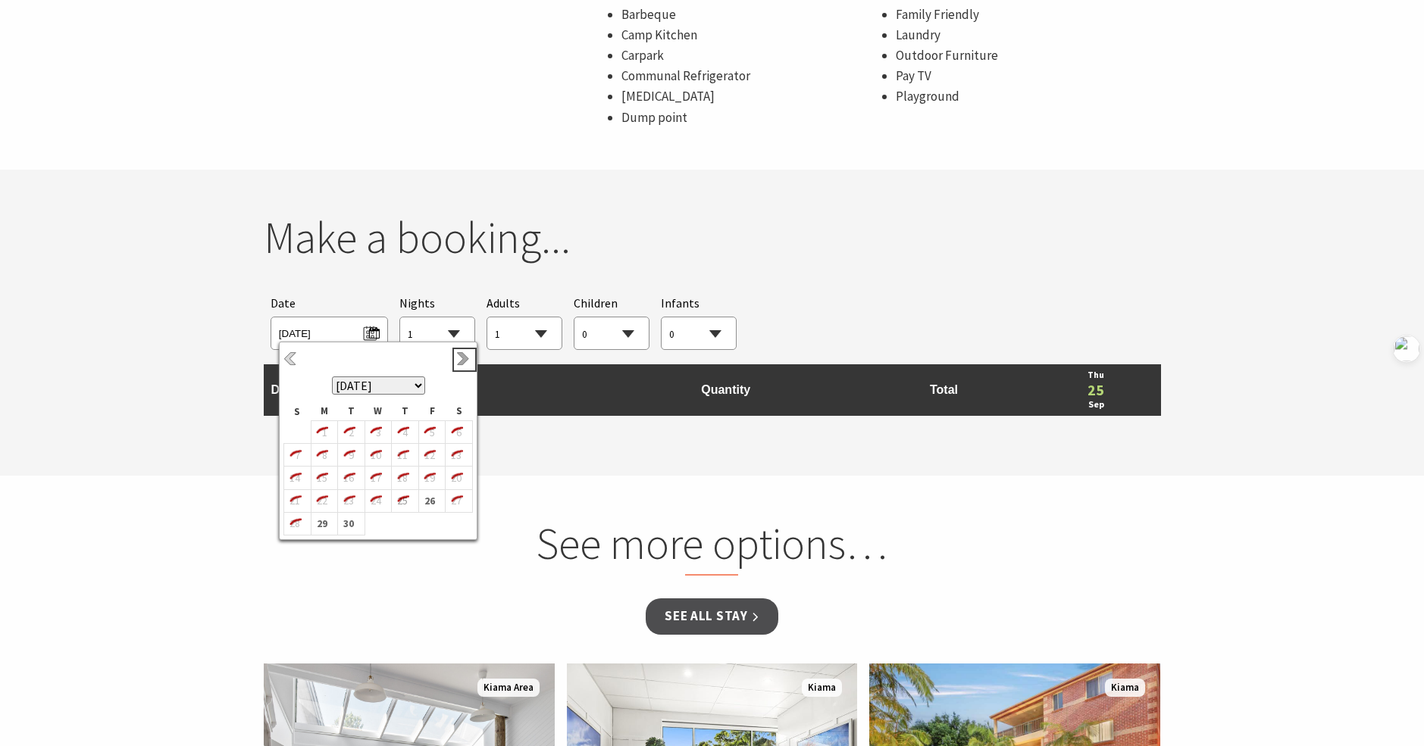
click at [458, 352] on link "Next" at bounding box center [464, 360] width 17 height 17
click at [245, 283] on section "You currently don't have any items in your cart Make a booking... Searching for…" at bounding box center [712, 323] width 1424 height 306
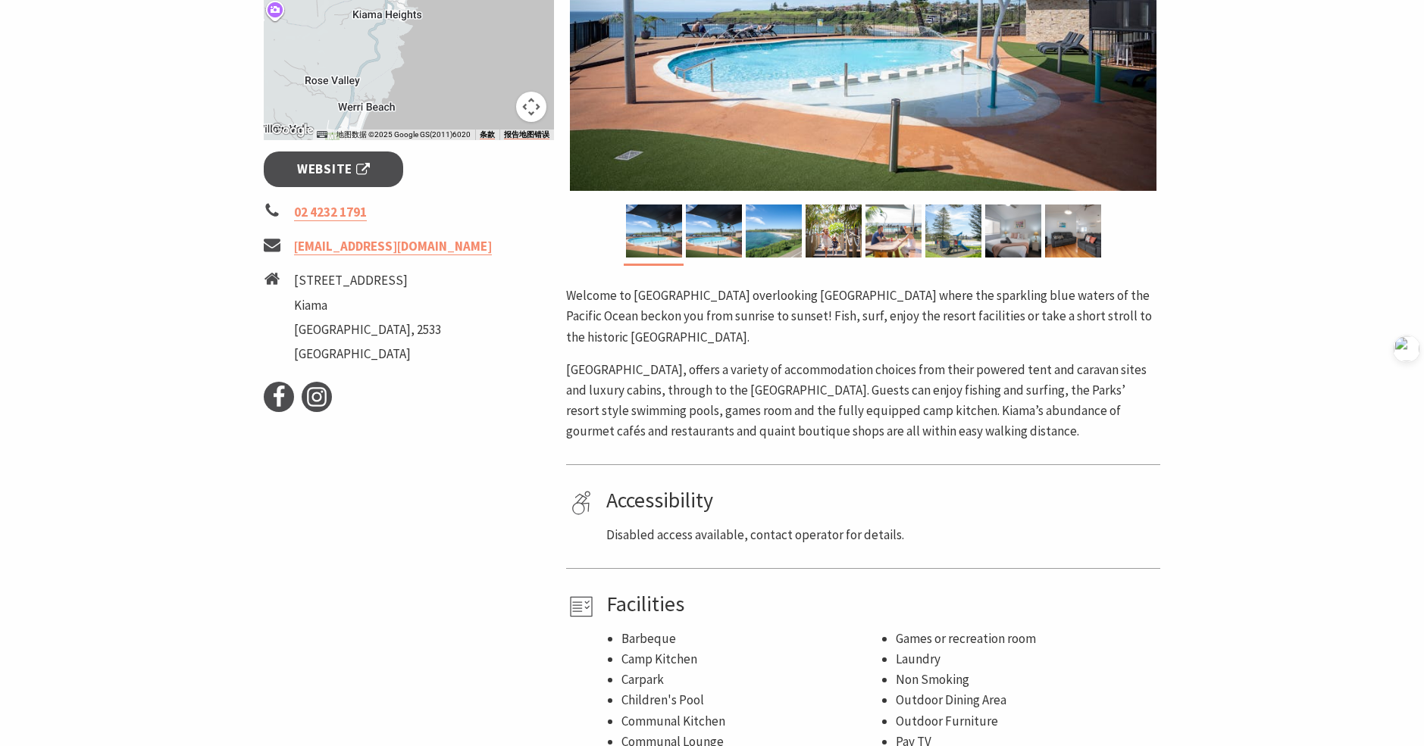
scroll to position [455, 0]
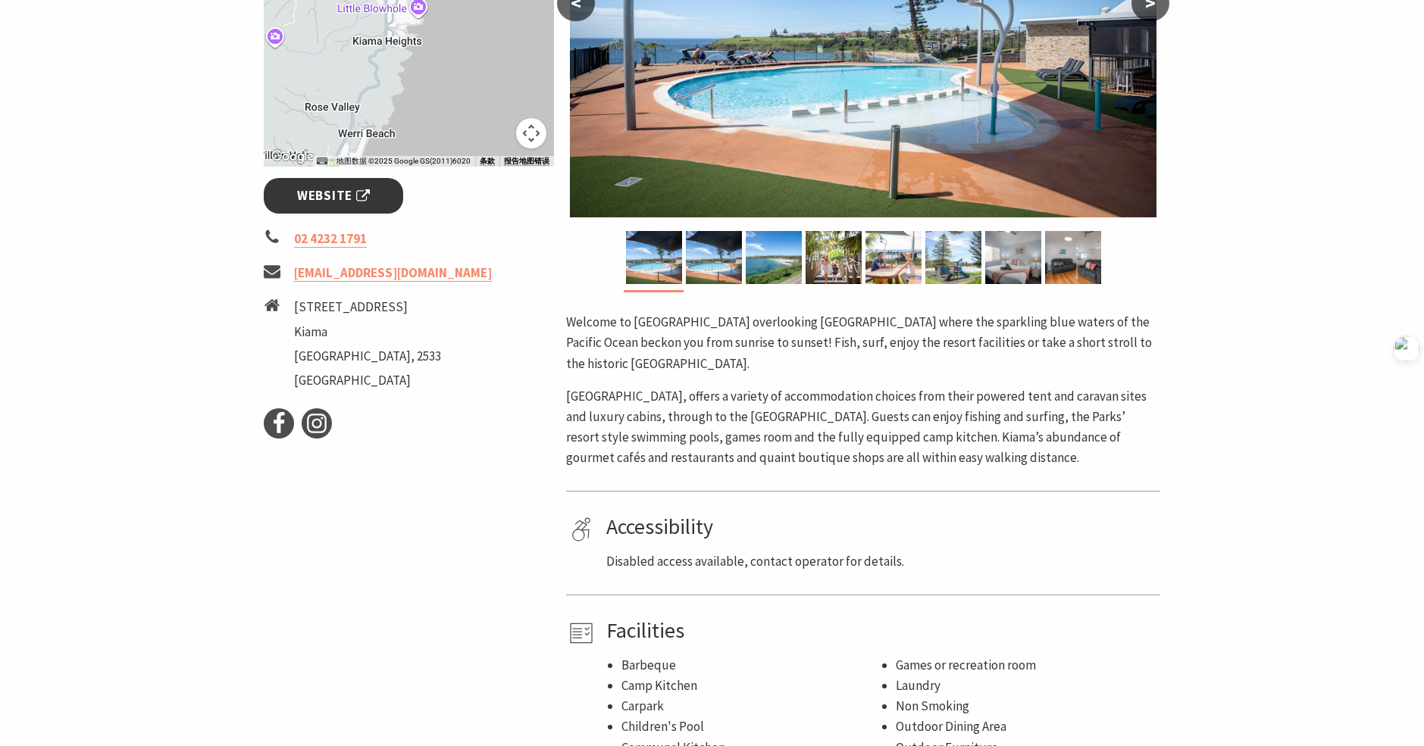
click at [349, 197] on span "Website" at bounding box center [333, 196] width 73 height 20
